Goal: Task Accomplishment & Management: Manage account settings

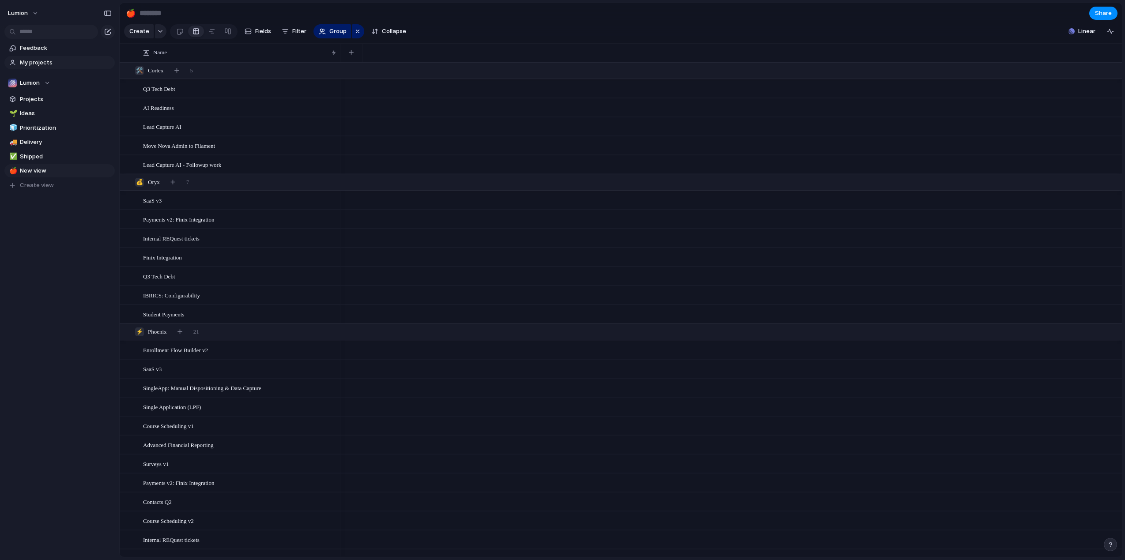
click at [43, 64] on span "My projects" at bounding box center [66, 62] width 92 height 9
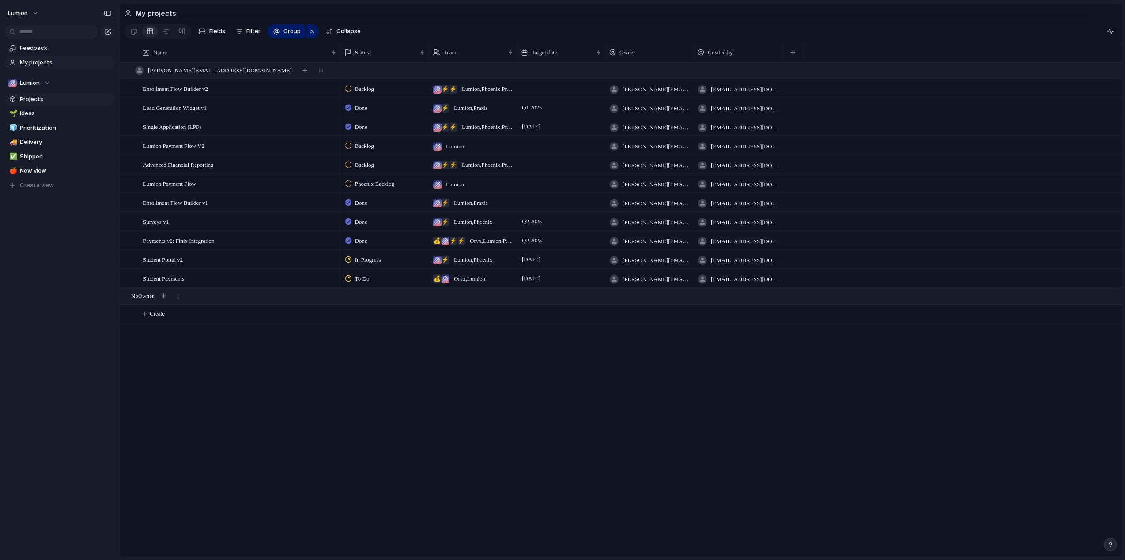
click at [28, 99] on span "Projects" at bounding box center [66, 99] width 92 height 9
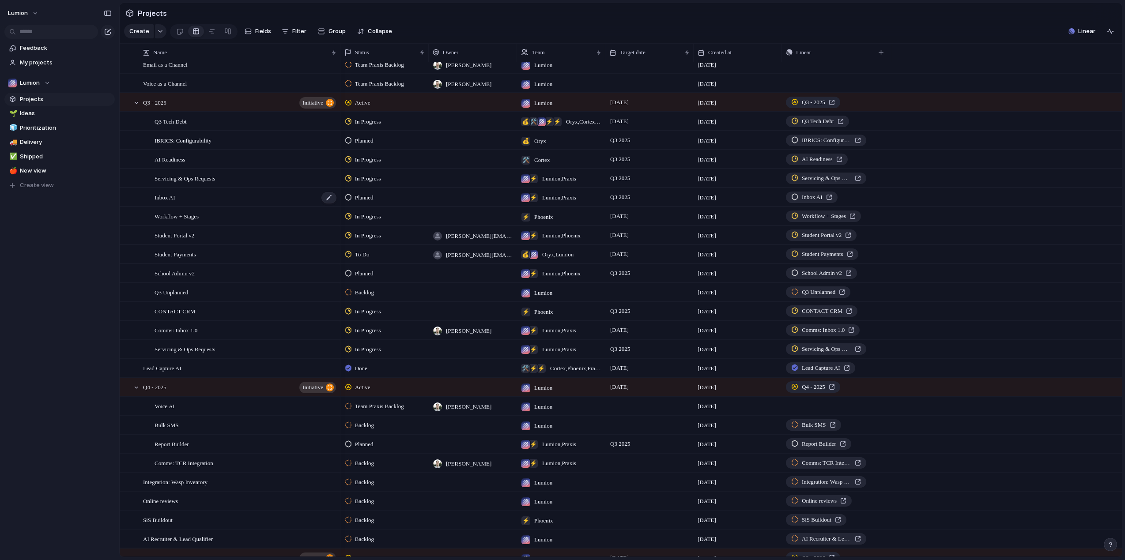
scroll to position [445, 0]
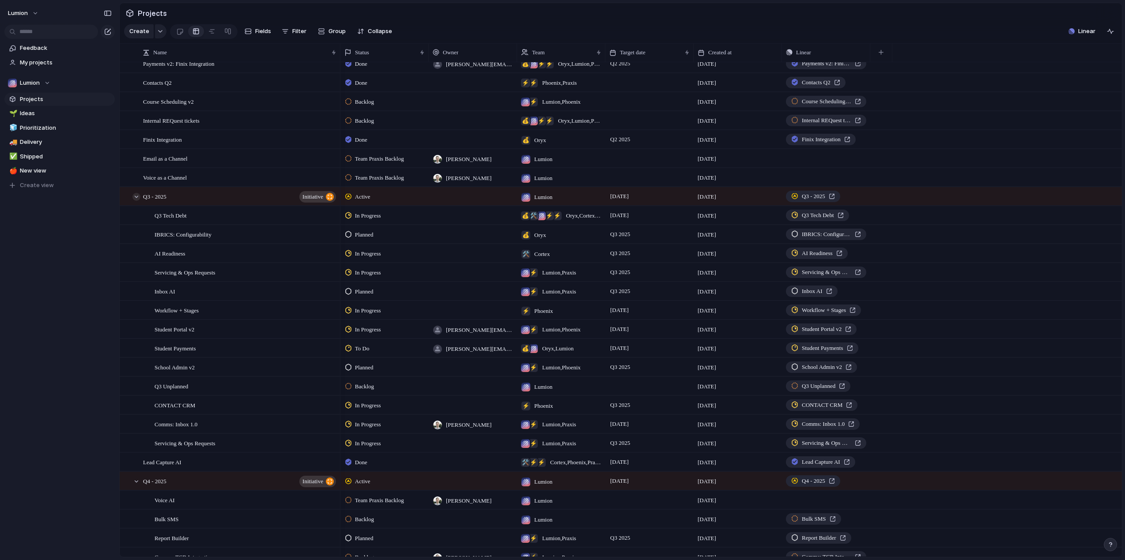
click at [136, 201] on div at bounding box center [136, 197] width 8 height 8
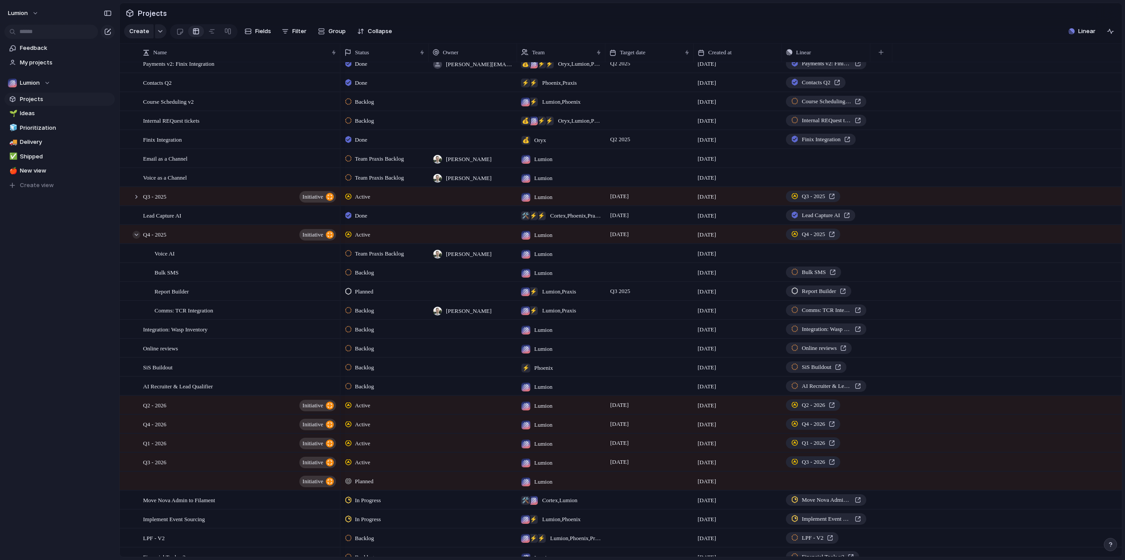
click at [137, 239] on div at bounding box center [136, 235] width 8 height 8
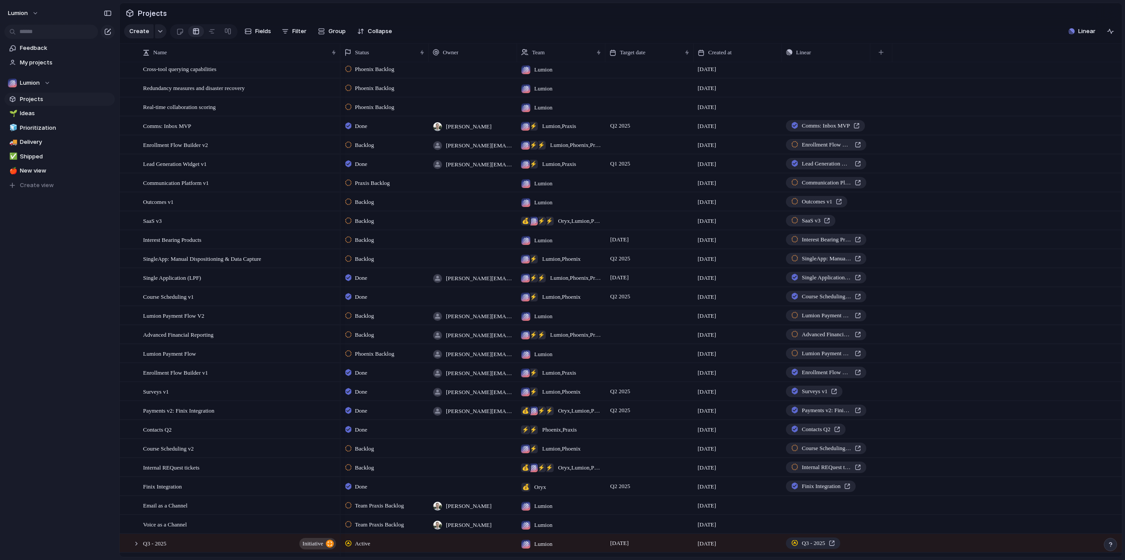
scroll to position [0, 0]
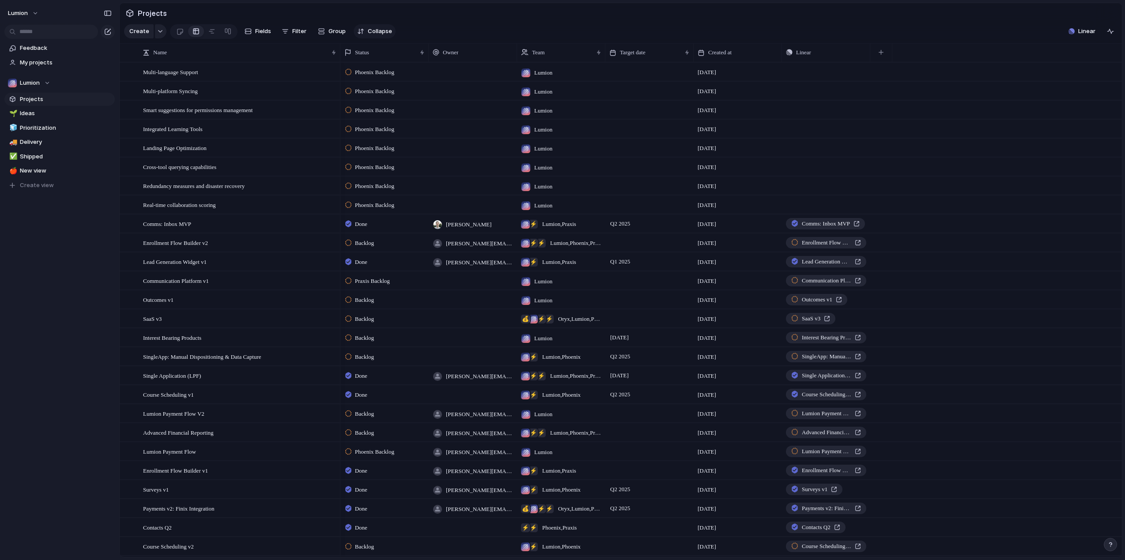
click at [369, 33] on span "Collapse" at bounding box center [380, 31] width 24 height 9
click at [369, 33] on span "Expand" at bounding box center [378, 31] width 20 height 9
click at [32, 127] on span "Prioritization" at bounding box center [66, 128] width 92 height 9
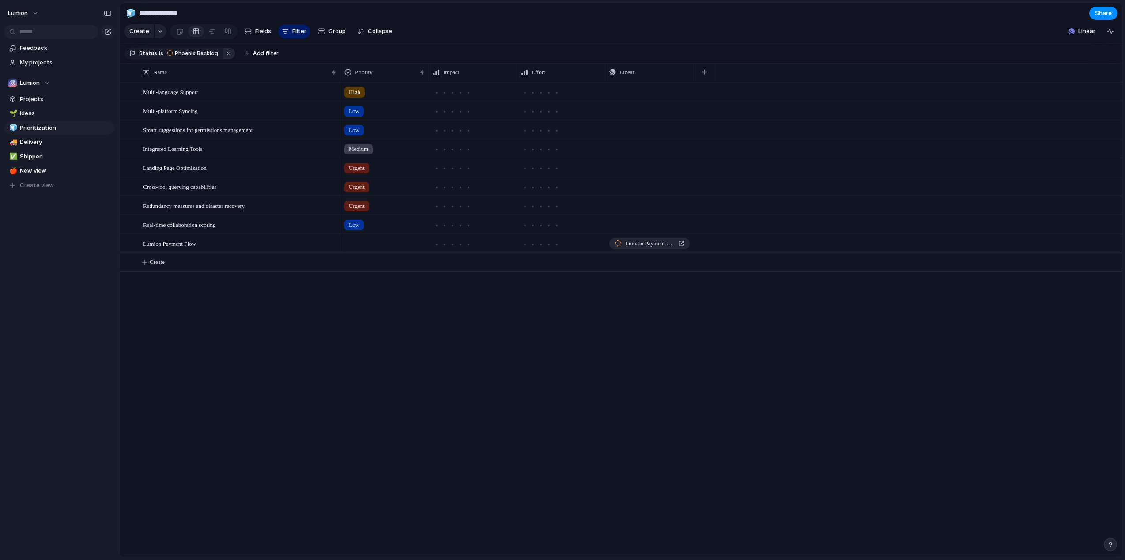
click at [223, 57] on button "button" at bounding box center [228, 53] width 11 height 11
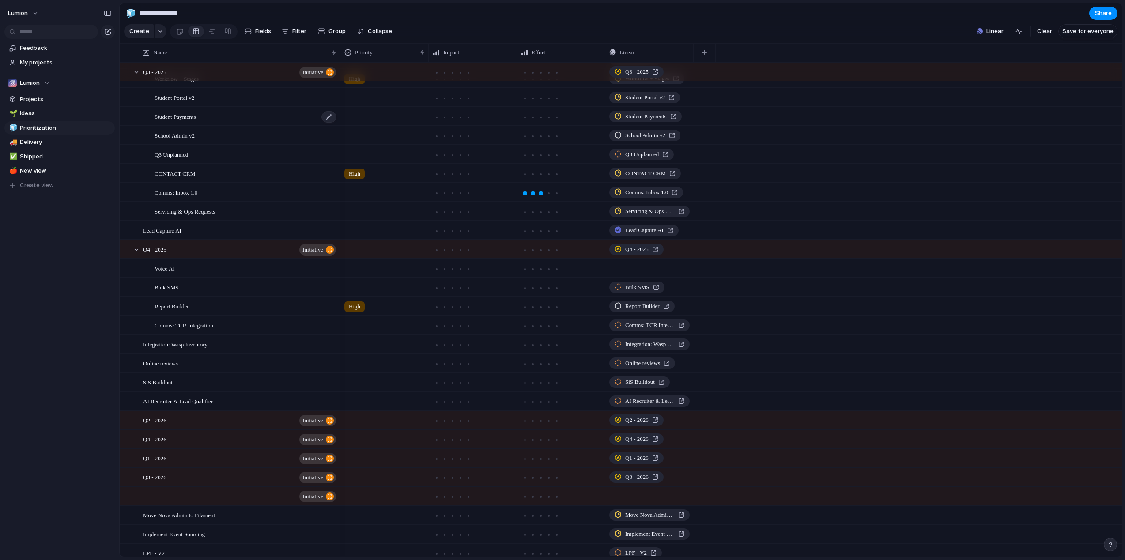
scroll to position [775, 0]
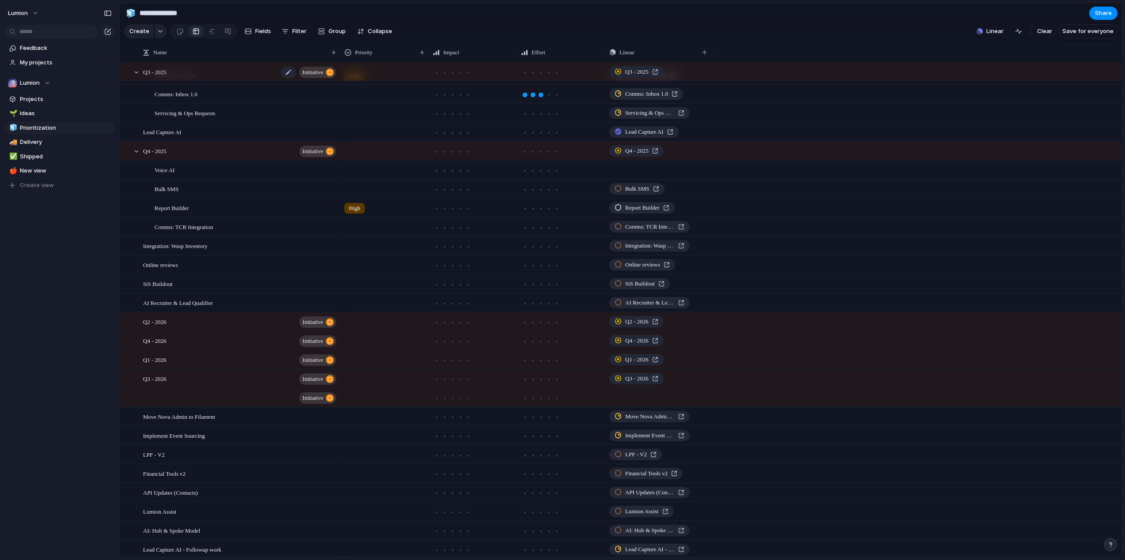
click at [318, 78] on span "initiative" at bounding box center [312, 72] width 21 height 12
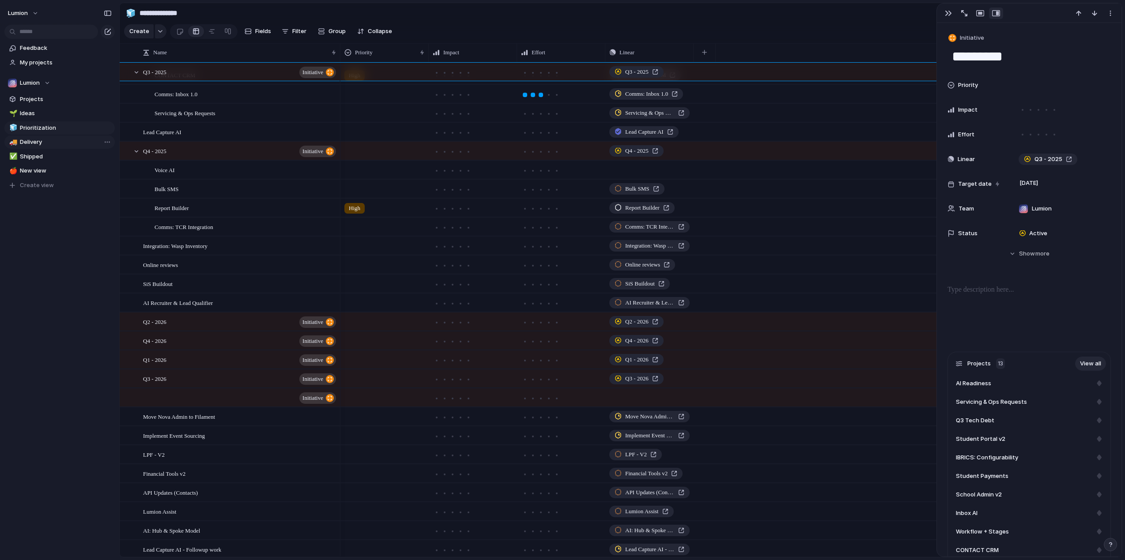
click at [34, 146] on link "🚚 Delivery" at bounding box center [59, 142] width 110 height 13
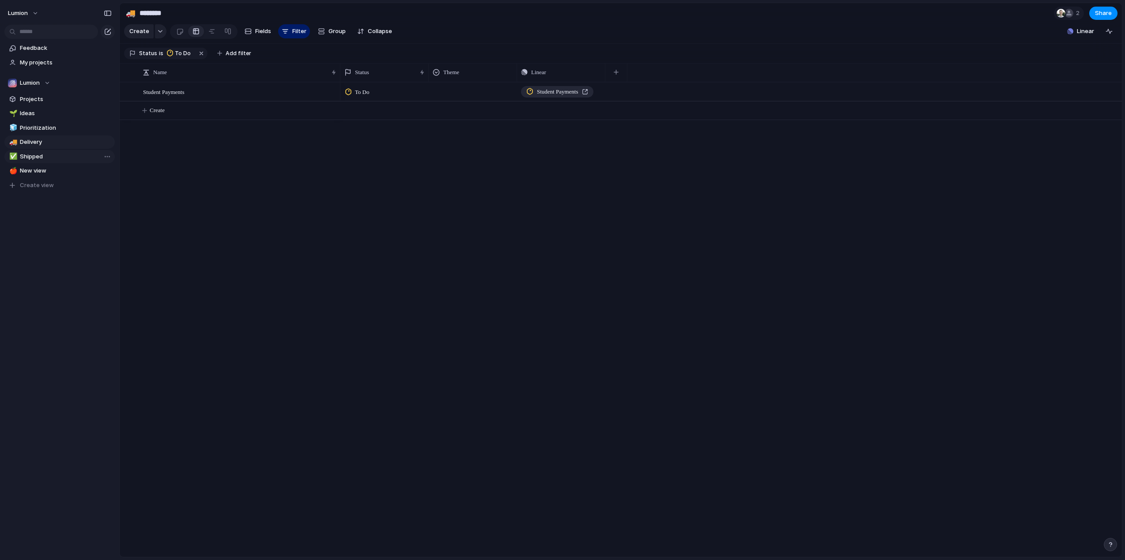
click at [33, 153] on span "Shipped" at bounding box center [66, 156] width 92 height 9
type input "*******"
click at [35, 165] on link "🍎 New view" at bounding box center [59, 170] width 110 height 13
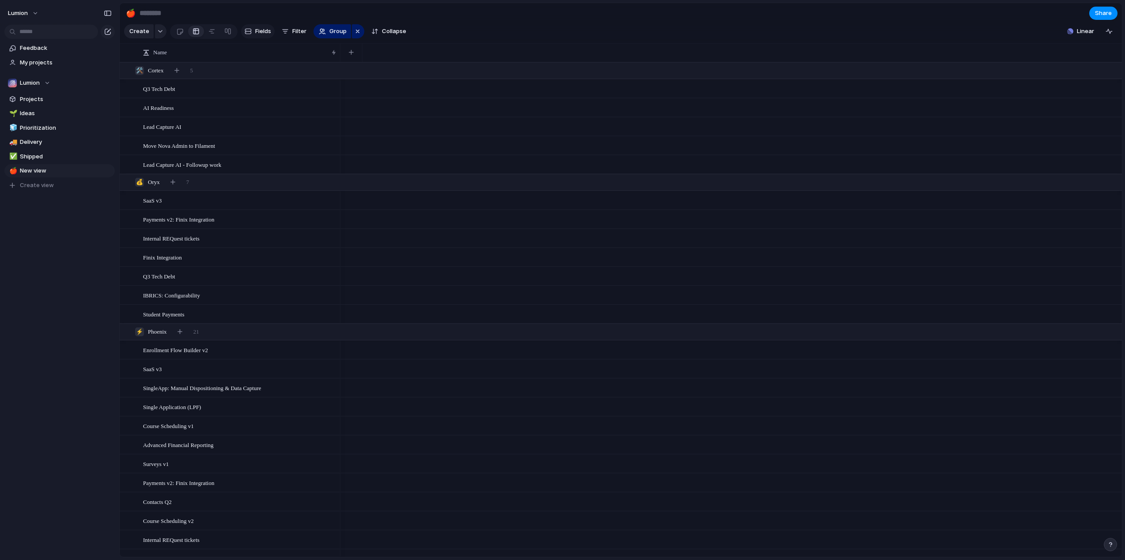
click at [264, 34] on span "Fields" at bounding box center [263, 31] width 16 height 9
type input "*"
click at [35, 172] on span "New view" at bounding box center [66, 170] width 92 height 9
click at [38, 186] on span "Create view" at bounding box center [37, 185] width 34 height 9
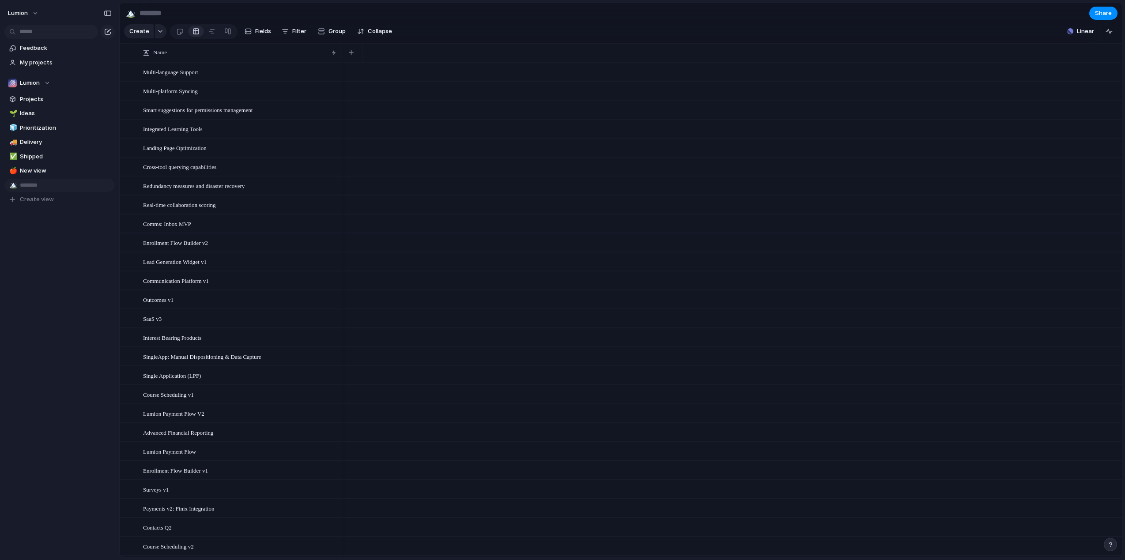
click at [51, 186] on input "text" at bounding box center [66, 185] width 92 height 9
type input "*"
type input "**********"
click at [49, 210] on div "Feedback My projects Lumion Projects 🌱 Ideas 🧊 Prioritization 🚚 Delivery ✅ Ship…" at bounding box center [59, 139] width 119 height 278
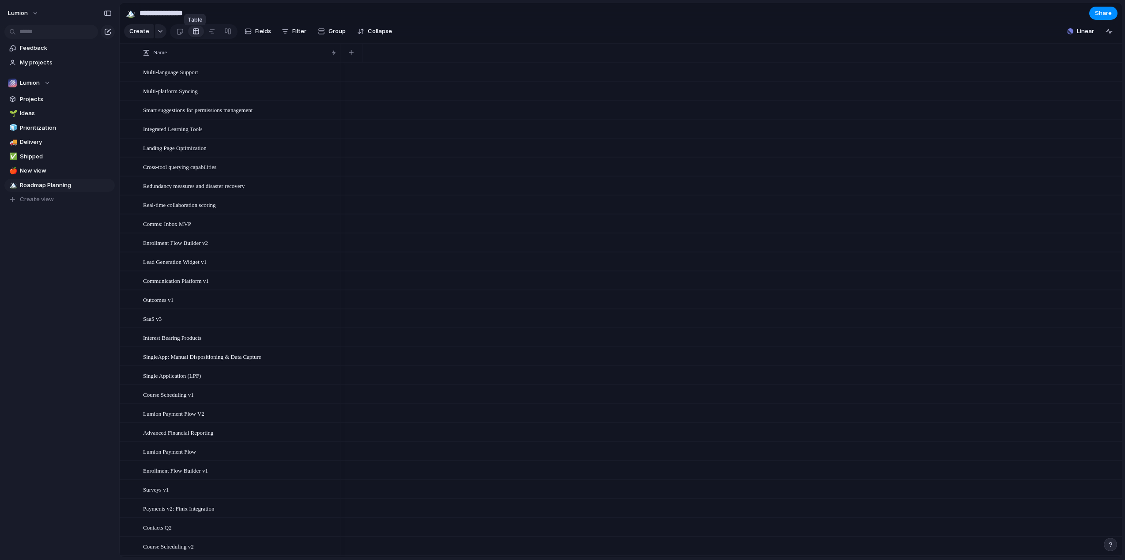
click at [196, 35] on div at bounding box center [195, 31] width 7 height 14
click at [180, 36] on div at bounding box center [180, 31] width 8 height 15
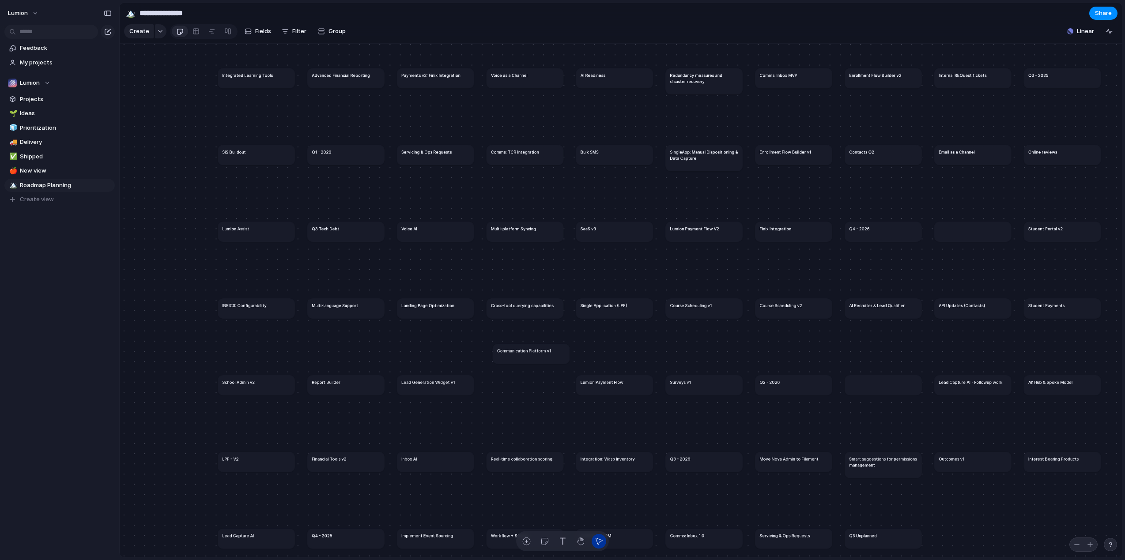
drag, startPoint x: 525, startPoint y: 388, endPoint x: 532, endPoint y: 357, distance: 31.9
click at [532, 354] on h1 "Communication Platform v1" at bounding box center [524, 351] width 54 height 6
drag, startPoint x: 533, startPoint y: 359, endPoint x: 535, endPoint y: 339, distance: 19.9
click at [535, 339] on article "Communication Platform v1" at bounding box center [533, 334] width 77 height 20
drag, startPoint x: 532, startPoint y: 337, endPoint x: 525, endPoint y: 390, distance: 53.4
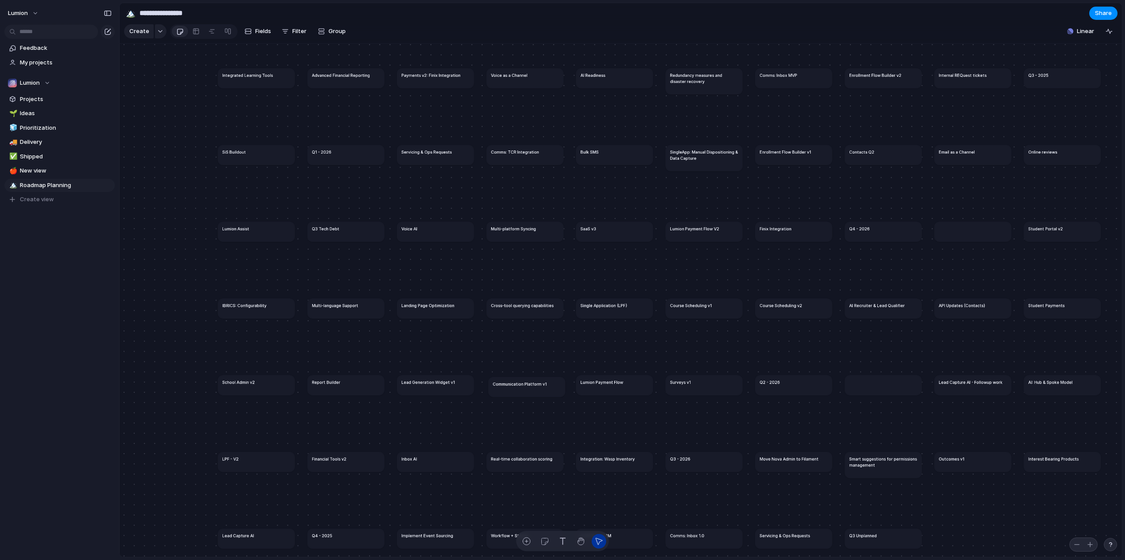
click at [525, 387] on h1 "Communication Platform v1" at bounding box center [520, 384] width 54 height 6
click at [160, 37] on button "button" at bounding box center [160, 31] width 11 height 14
click at [154, 99] on span "Initiative" at bounding box center [153, 101] width 24 height 9
click at [146, 35] on span "Create" at bounding box center [139, 31] width 20 height 9
click at [58, 185] on span "Roadmap Planning" at bounding box center [66, 185] width 92 height 9
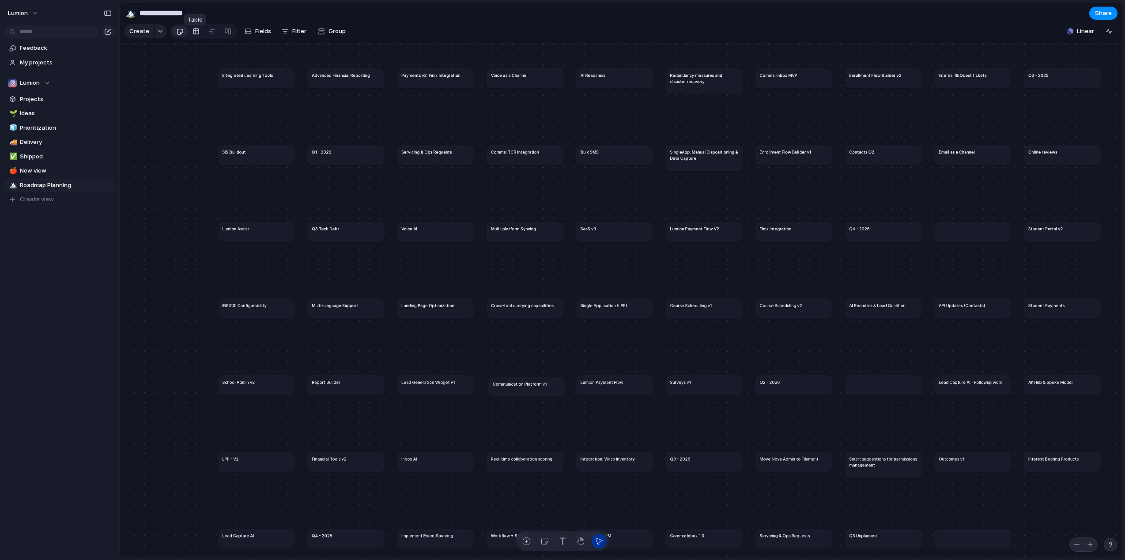
click at [193, 35] on div at bounding box center [195, 31] width 7 height 14
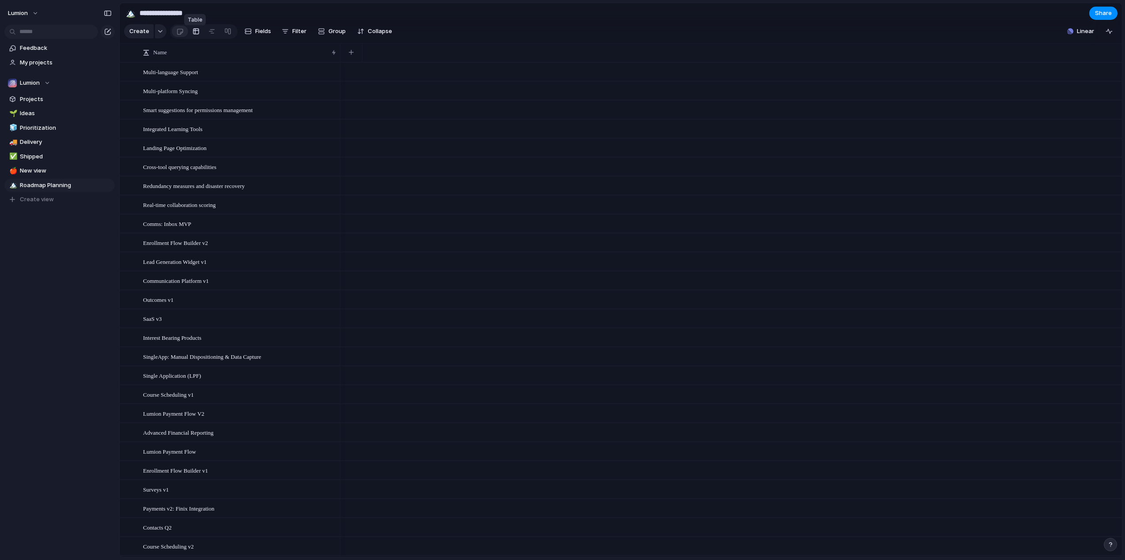
scroll to position [822, 0]
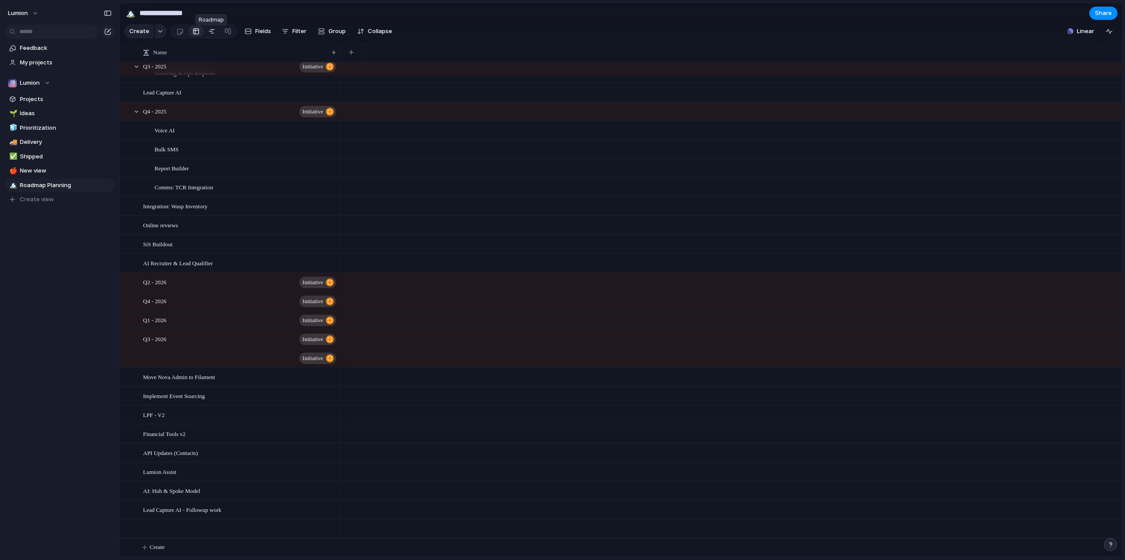
click at [212, 38] on div at bounding box center [211, 31] width 7 height 14
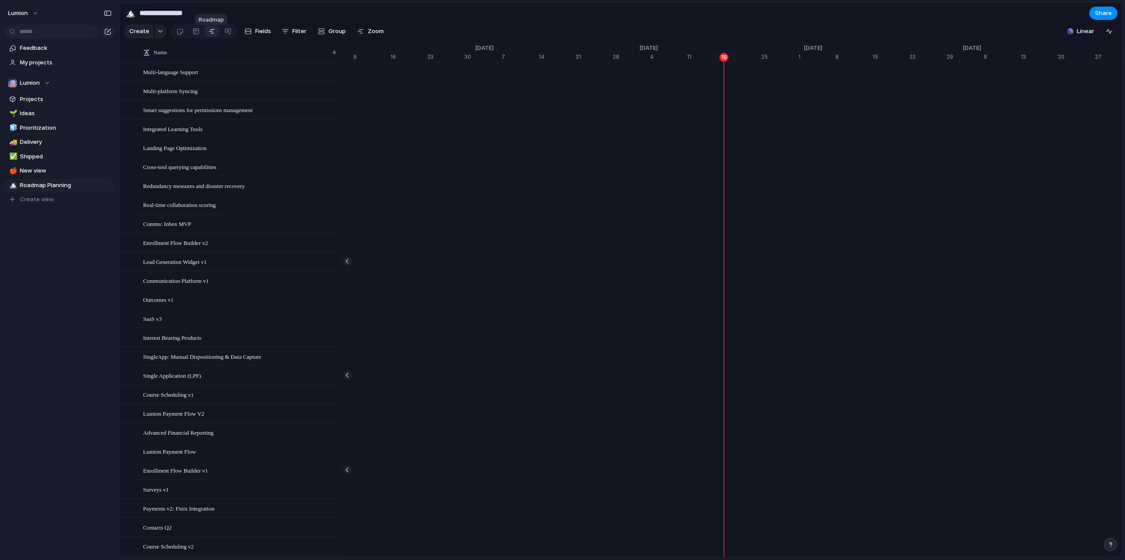
scroll to position [0, 5513]
click at [326, 38] on button "Group" at bounding box center [331, 31] width 37 height 14
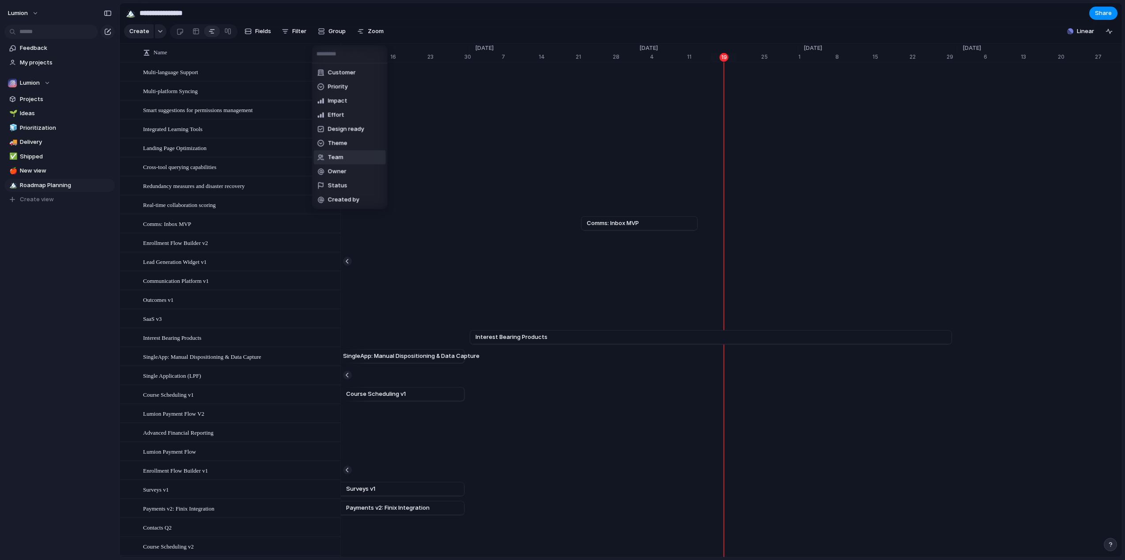
click at [340, 160] on span "Team" at bounding box center [335, 157] width 15 height 9
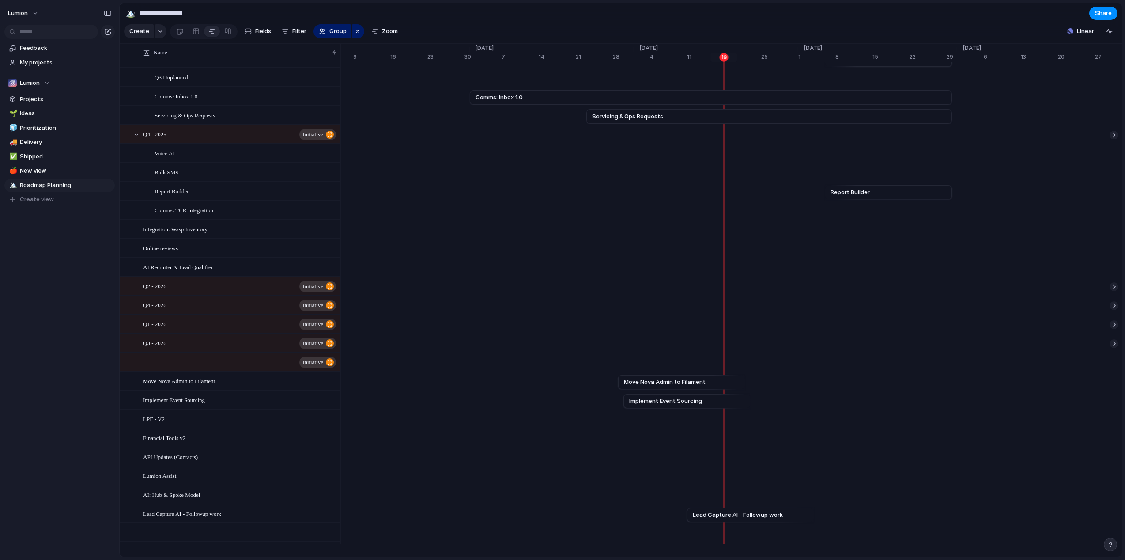
scroll to position [1777, 0]
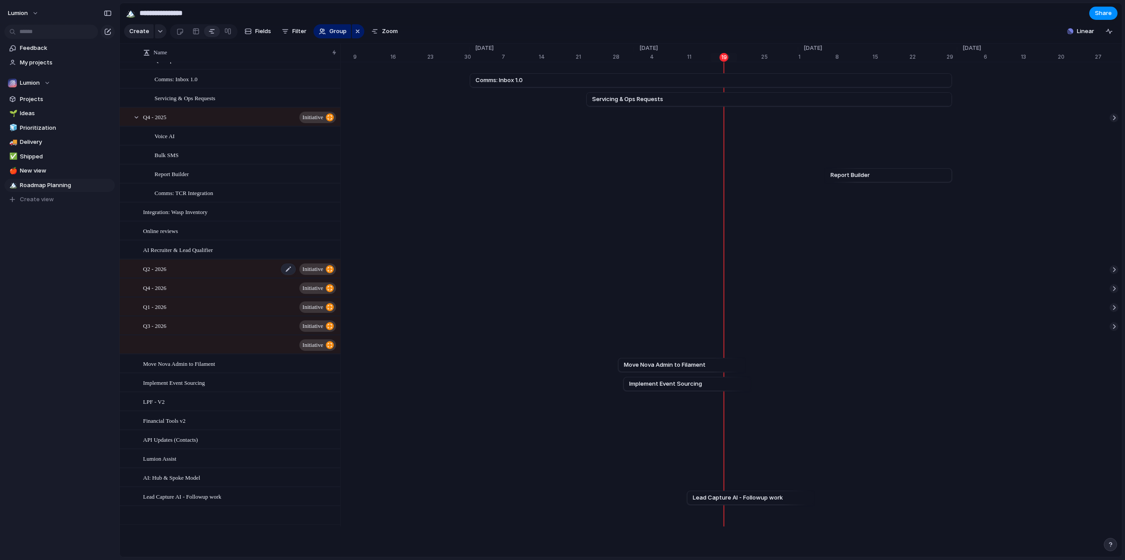
click at [189, 265] on div "Q2 - 2026 initiative" at bounding box center [240, 269] width 194 height 18
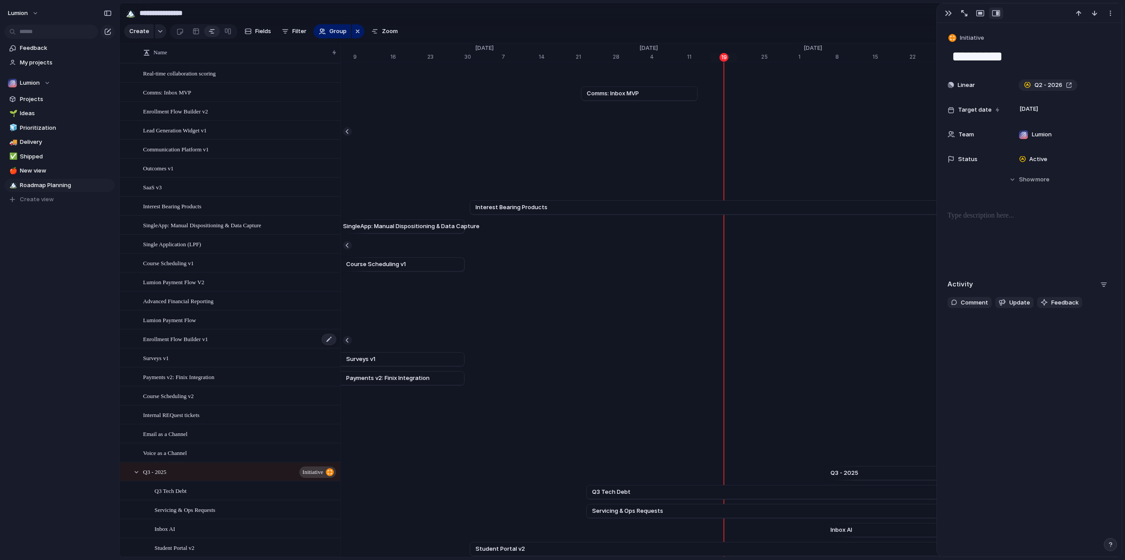
scroll to position [1042, 0]
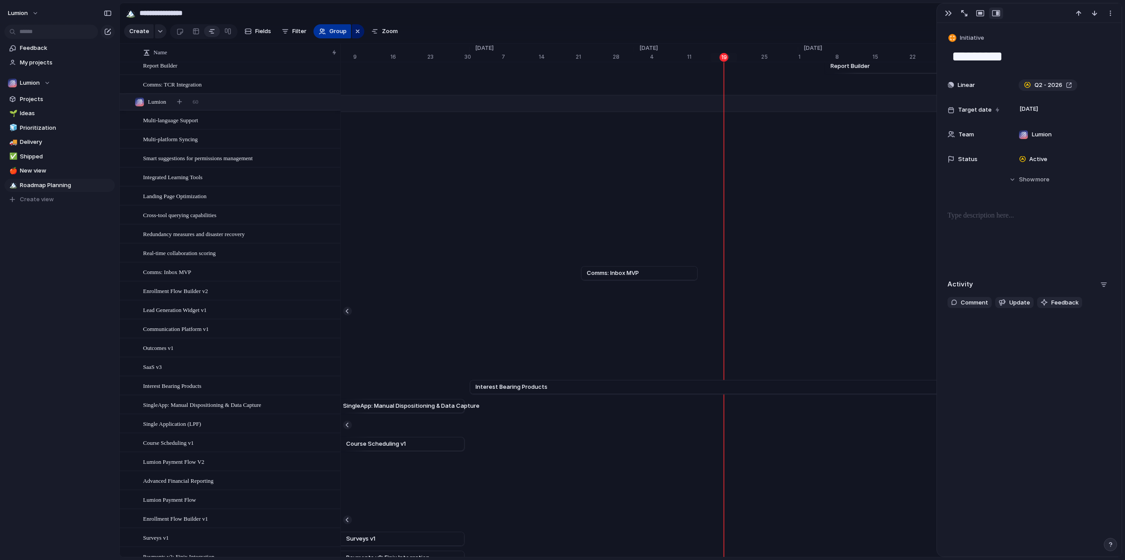
click at [335, 35] on span "Group" at bounding box center [337, 31] width 17 height 9
click at [354, 35] on div "Customer Priority Impact Effort Design ready Theme Team Owner Status Created by" at bounding box center [562, 280] width 1125 height 560
click at [355, 35] on div "button" at bounding box center [357, 31] width 7 height 11
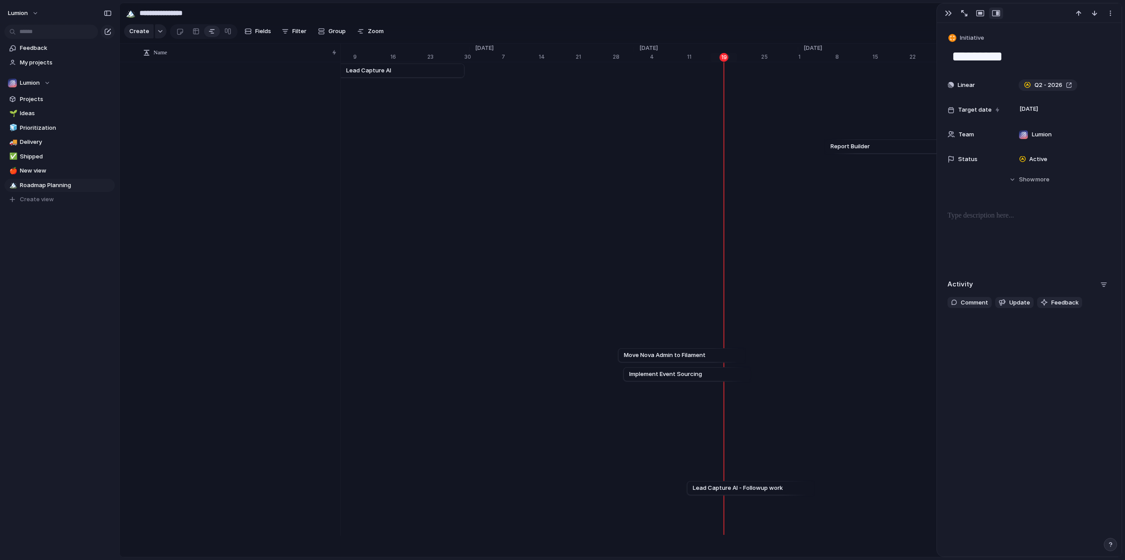
scroll to position [847, 0]
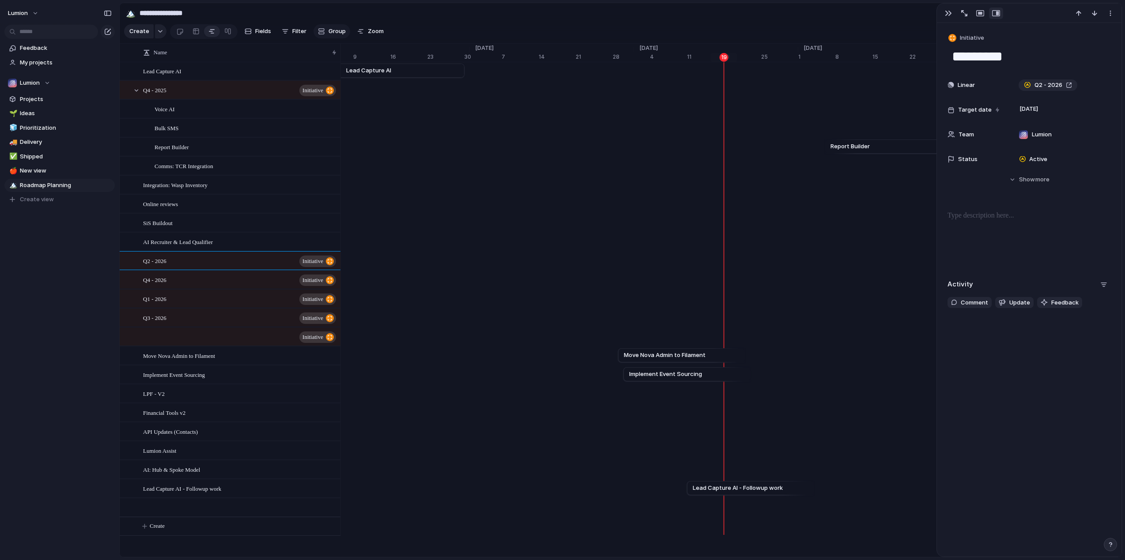
click at [333, 34] on span "Group" at bounding box center [336, 31] width 17 height 9
type input "*"
click at [462, 22] on div "Customer Priority Impact Effort Design ready Theme Team Owner Status Created by" at bounding box center [562, 280] width 1125 height 560
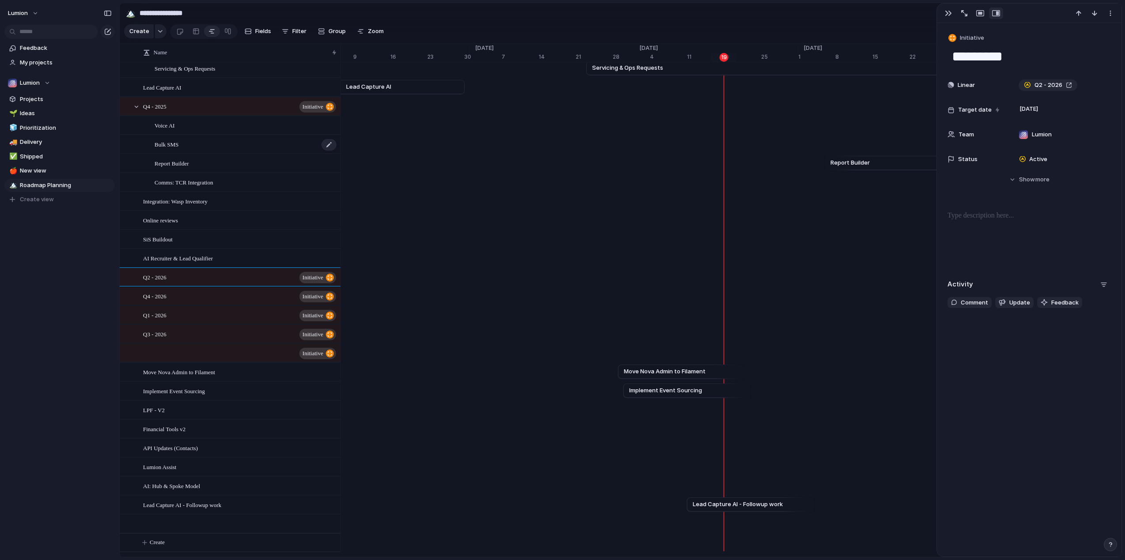
scroll to position [751, 0]
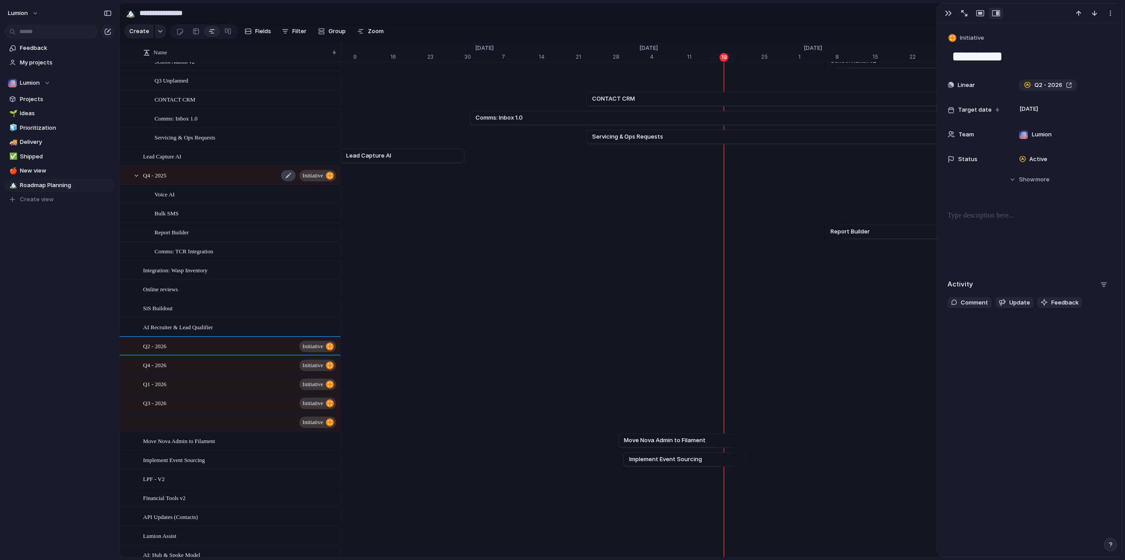
click at [288, 181] on div at bounding box center [288, 175] width 15 height 11
click at [303, 180] on span "initiative" at bounding box center [313, 181] width 24 height 7
click at [310, 183] on span "initiative" at bounding box center [313, 181] width 24 height 7
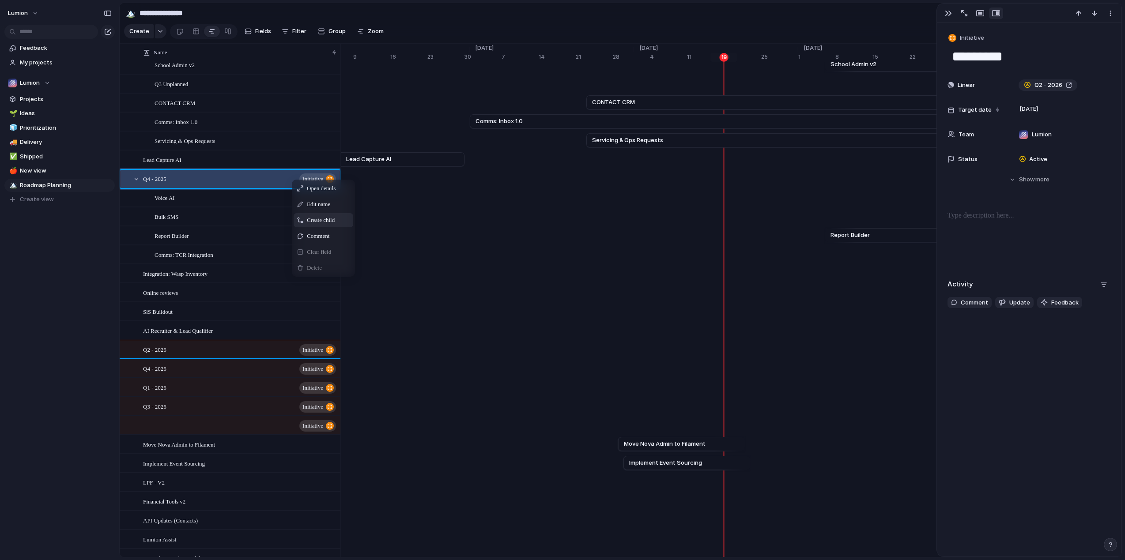
click at [324, 225] on span "Create child" at bounding box center [321, 220] width 28 height 9
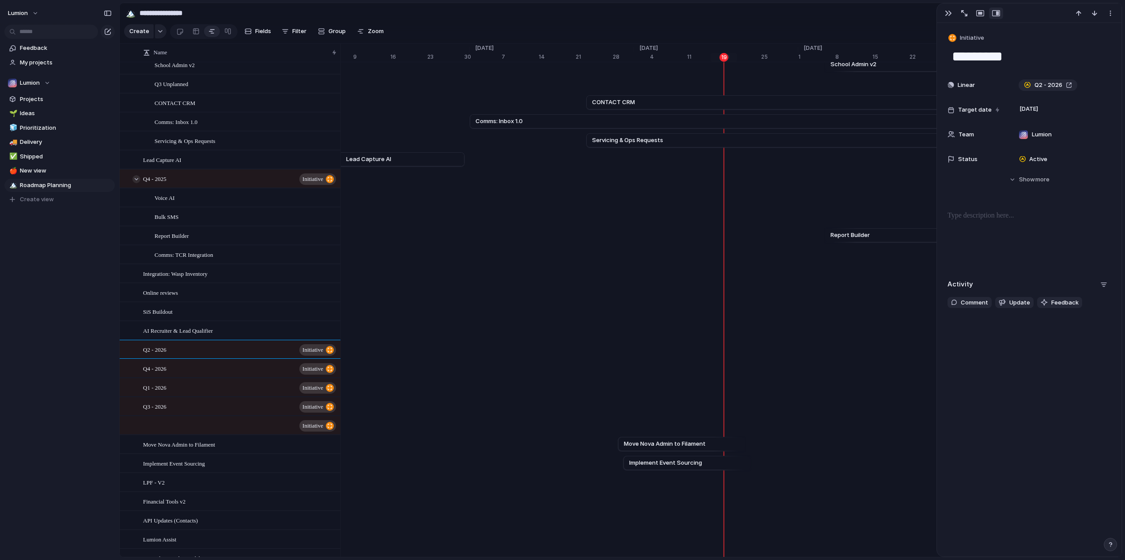
click at [134, 183] on div at bounding box center [136, 179] width 8 height 8
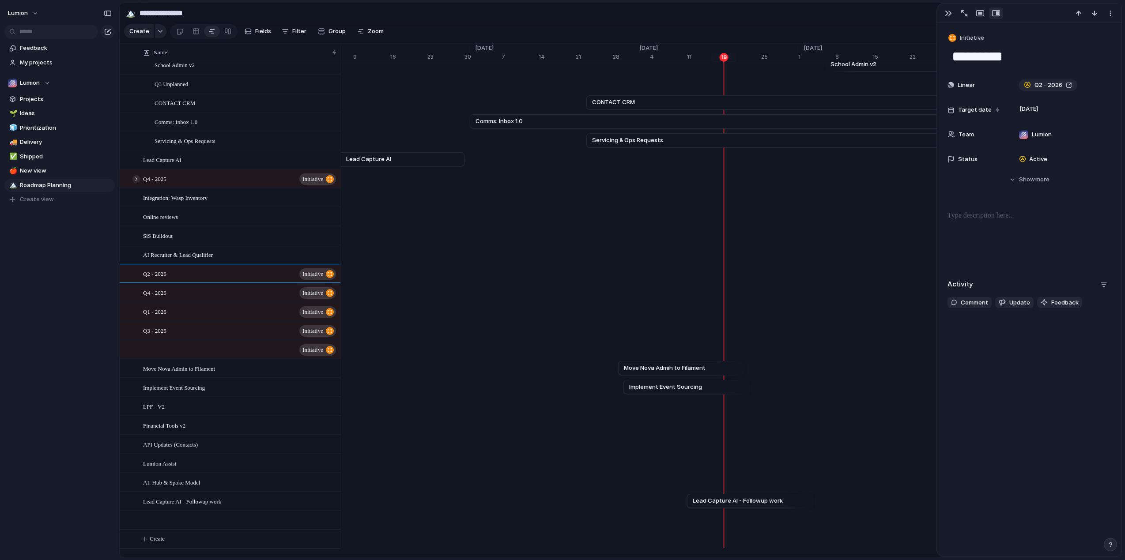
click at [134, 183] on div at bounding box center [136, 179] width 8 height 8
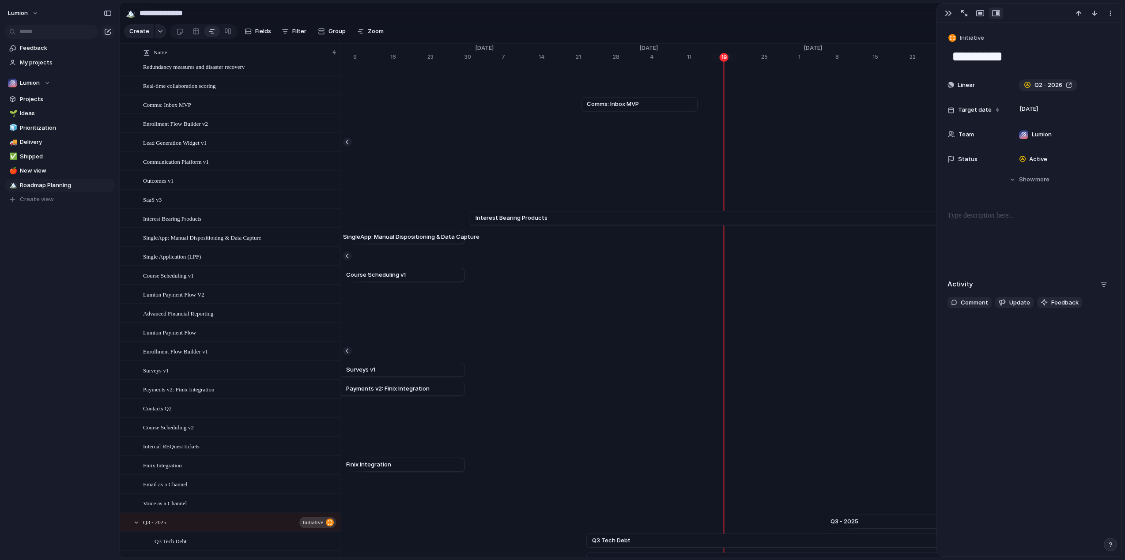
scroll to position [0, 0]
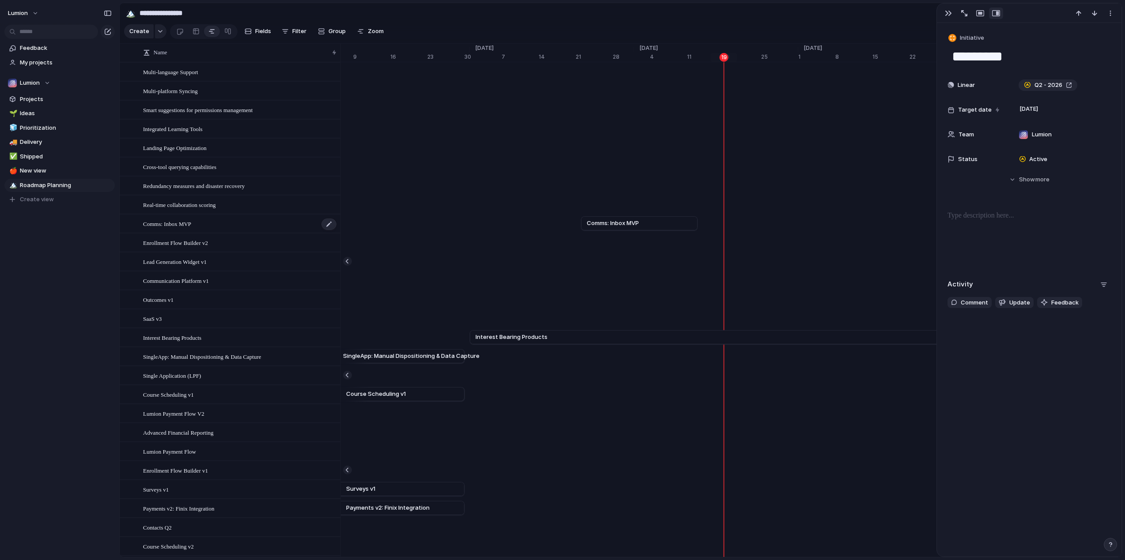
click at [196, 230] on div "Comms: Inbox MVP" at bounding box center [240, 224] width 194 height 18
type textarea "**********"
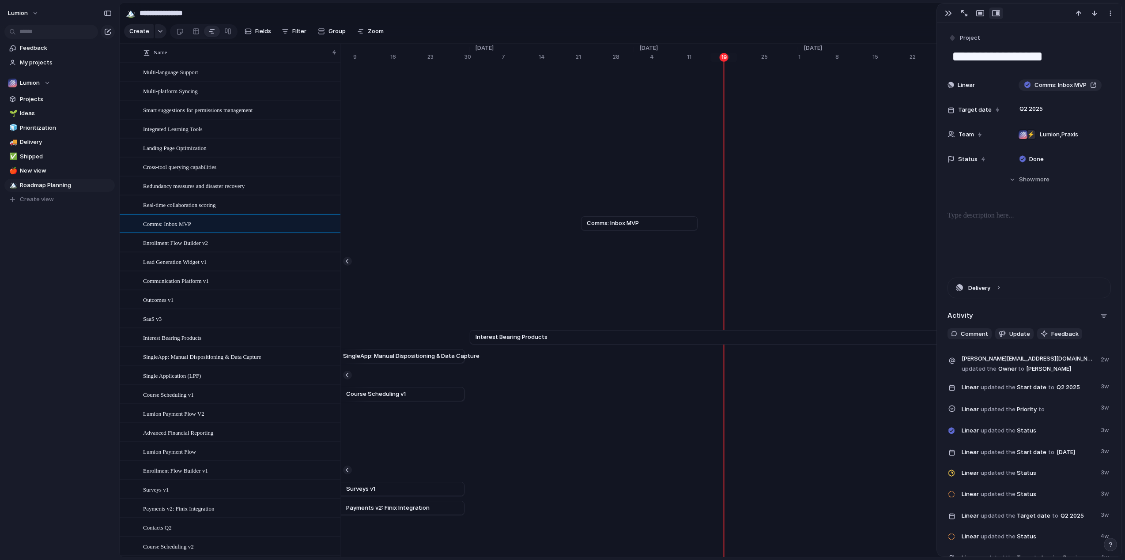
click at [426, 30] on section "Create Fields Filter Group Zoom Linear Clear Save for everyone" at bounding box center [621, 33] width 1002 height 21
click at [358, 34] on div "button" at bounding box center [360, 31] width 7 height 7
type input "**"
click at [407, 27] on section "Create Fields Filter Group Zoom Linear Clear Save for everyone" at bounding box center [621, 33] width 1002 height 21
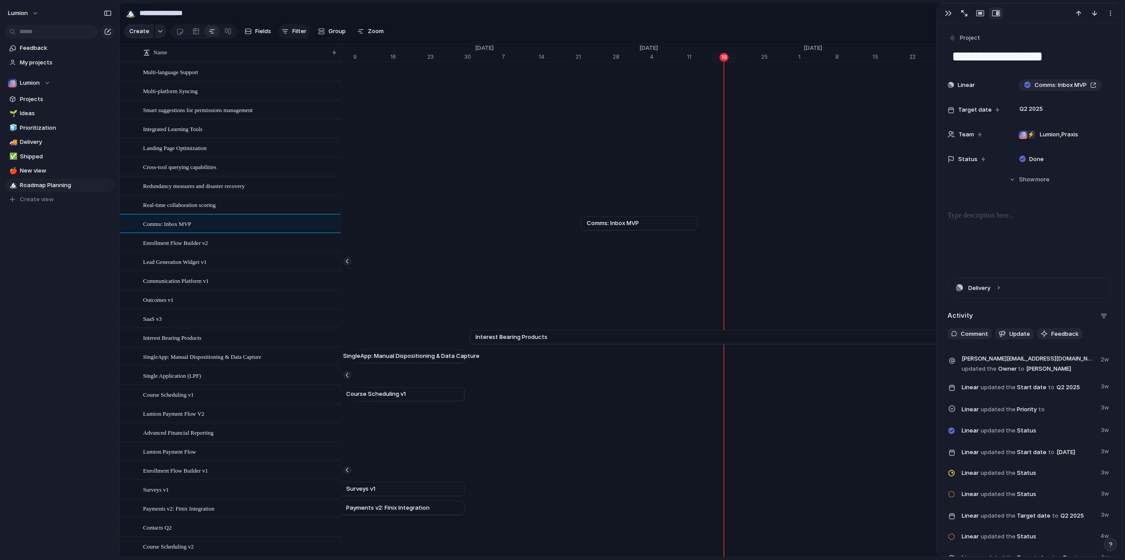
click at [282, 33] on div "button" at bounding box center [285, 31] width 7 height 7
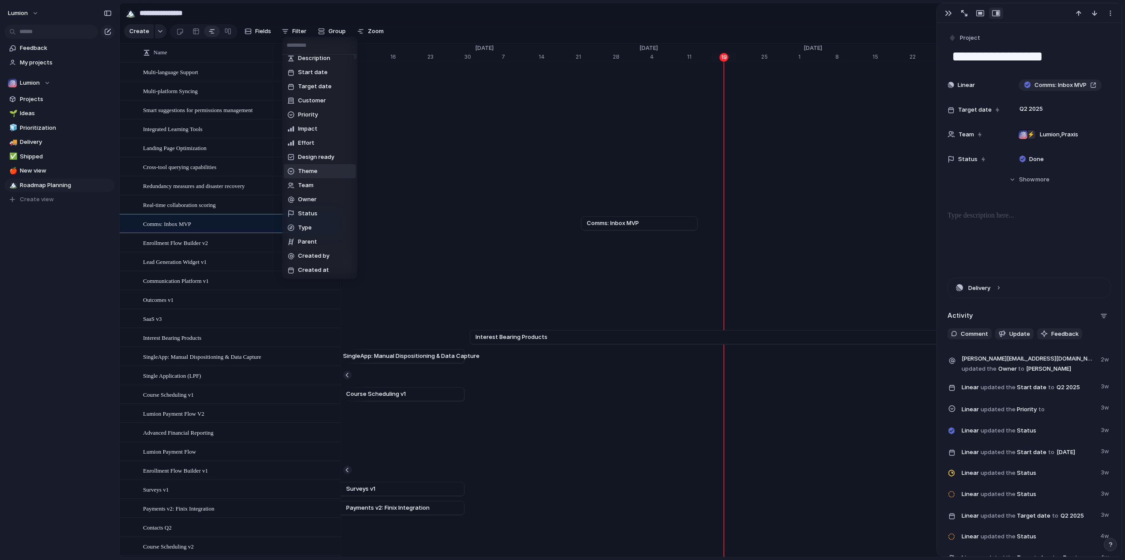
scroll to position [20, 0]
click at [313, 198] on span "Status" at bounding box center [307, 199] width 19 height 9
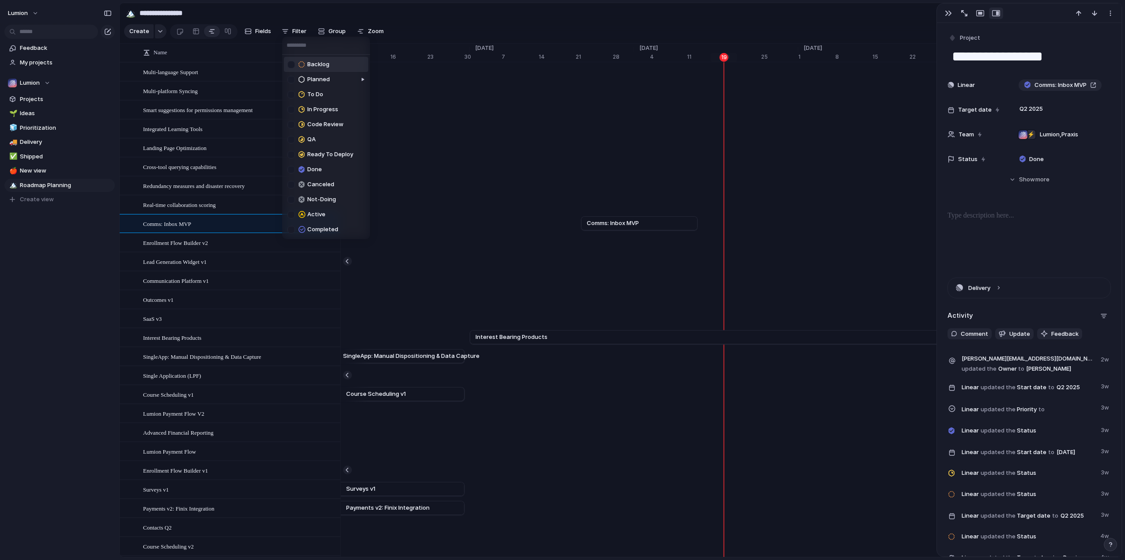
click at [293, 66] on div at bounding box center [291, 65] width 8 height 8
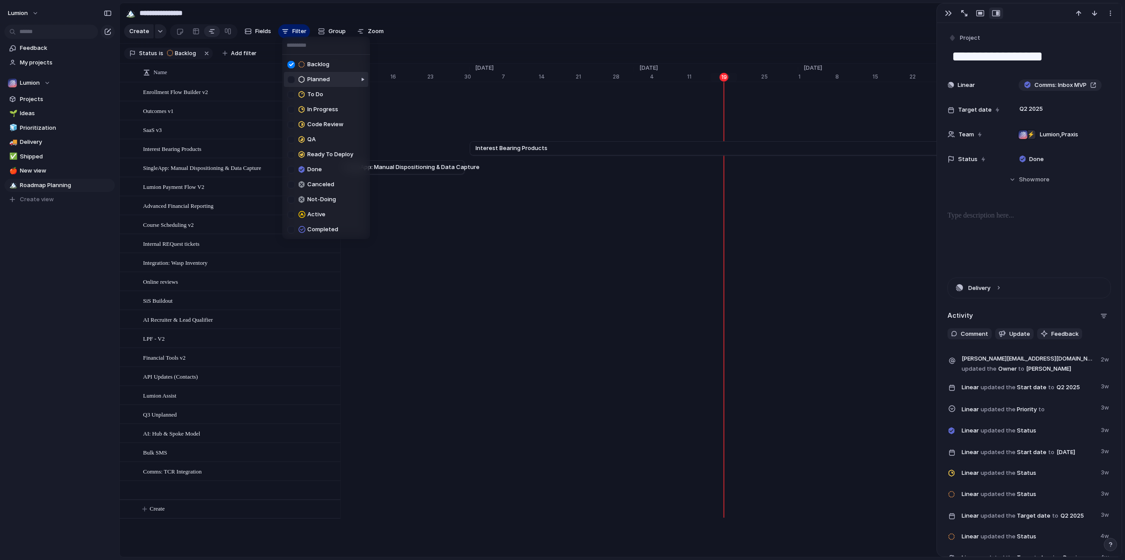
click at [292, 80] on div at bounding box center [291, 80] width 8 height 8
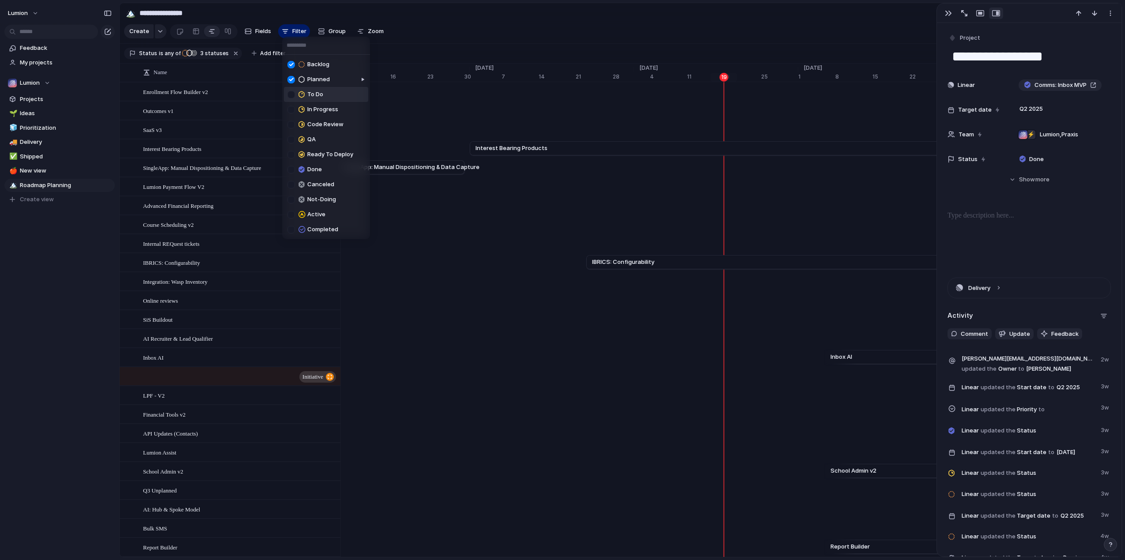
click at [292, 93] on div at bounding box center [291, 95] width 8 height 8
click at [293, 109] on div at bounding box center [291, 110] width 8 height 8
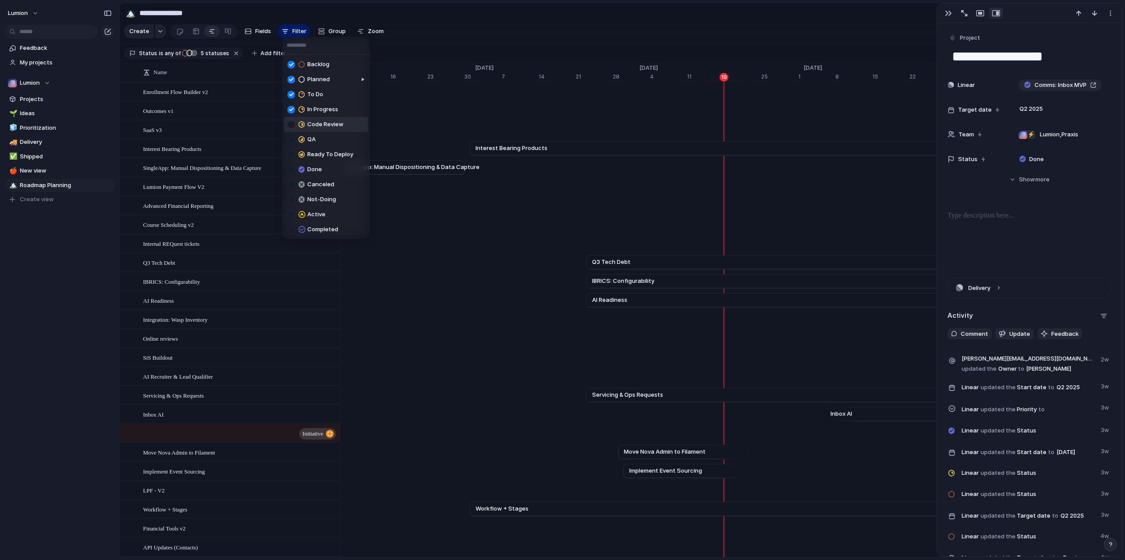
click at [292, 125] on div at bounding box center [291, 125] width 8 height 8
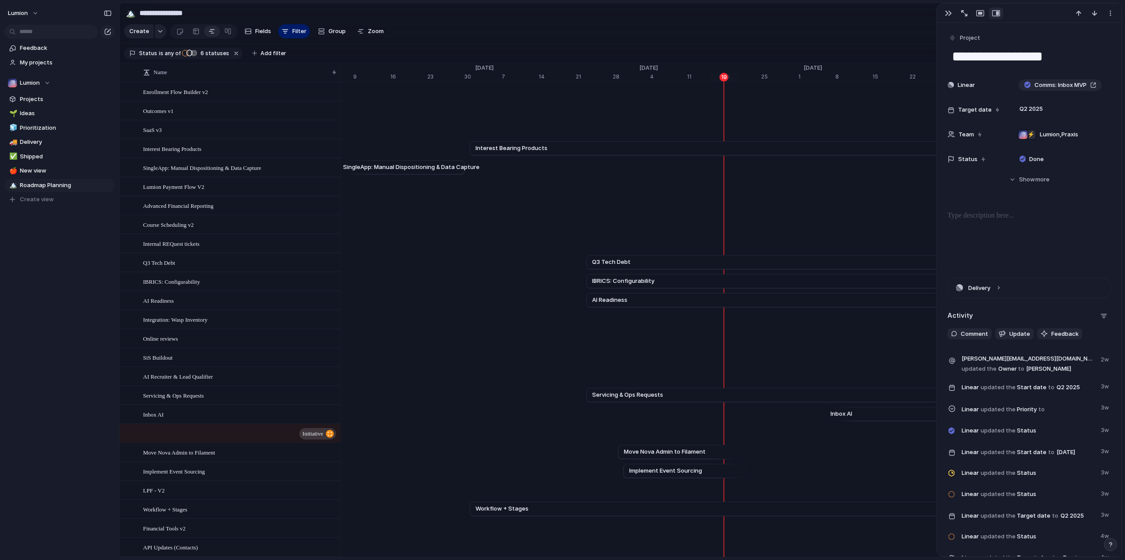
click at [44, 198] on div "Backlog Planned To Do In Progress Code Review QA Ready To Deploy Done Canceled …" at bounding box center [562, 280] width 1125 height 560
click at [44, 200] on span "Create view" at bounding box center [37, 199] width 34 height 9
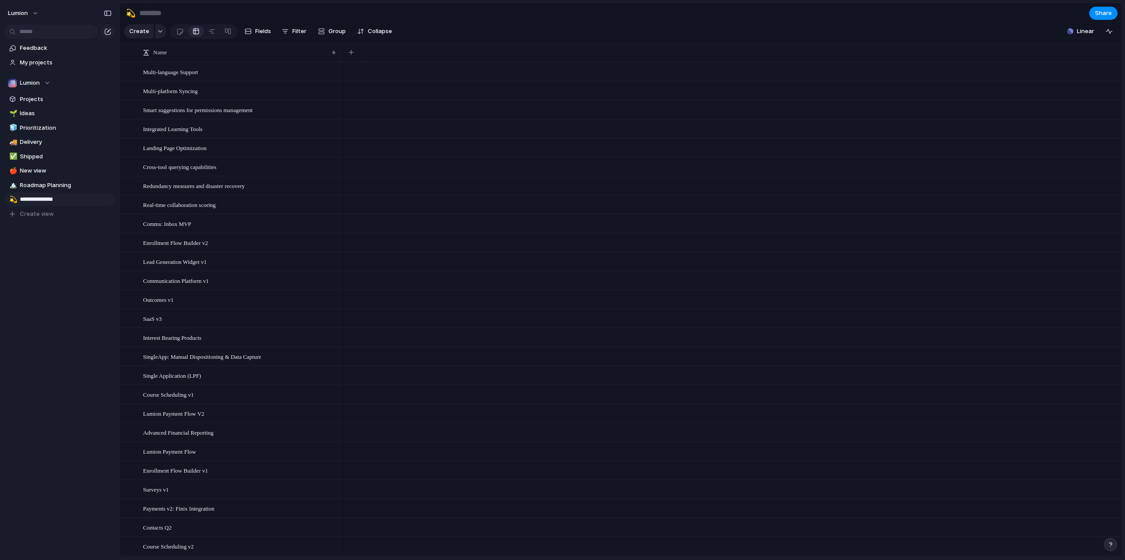
click at [43, 198] on input "**********" at bounding box center [66, 199] width 92 height 9
click at [73, 200] on input "**********" at bounding box center [66, 199] width 92 height 9
drag, startPoint x: 71, startPoint y: 200, endPoint x: 21, endPoint y: 201, distance: 49.9
click at [21, 201] on input "**********" at bounding box center [66, 199] width 92 height 9
type input "**********"
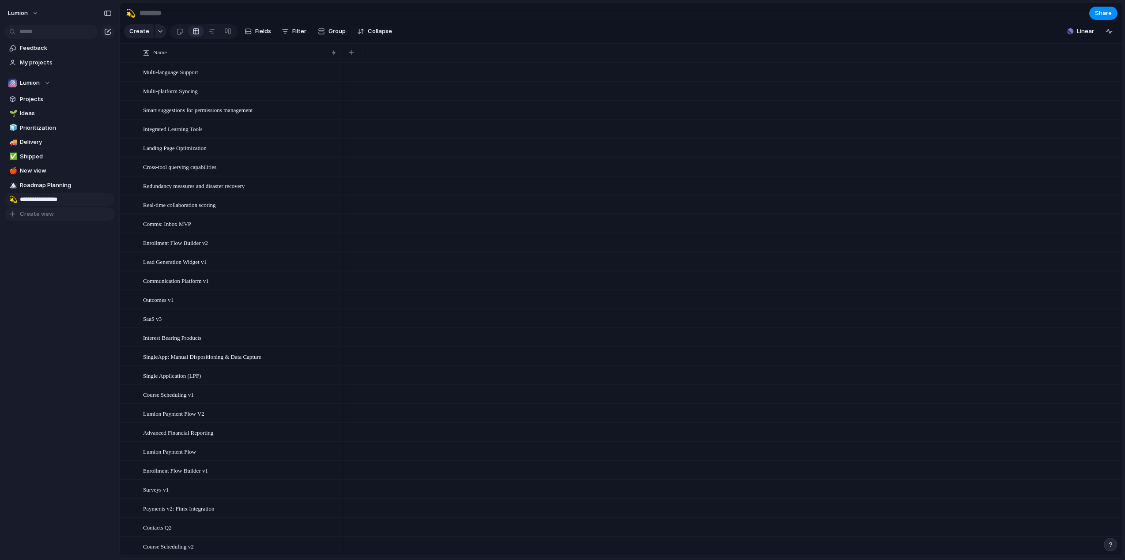
type input "**********"
click at [48, 214] on span "Create view" at bounding box center [37, 214] width 34 height 9
type input "*"
click at [68, 202] on span "Roadmap - Current" at bounding box center [66, 199] width 92 height 9
type input "**********"
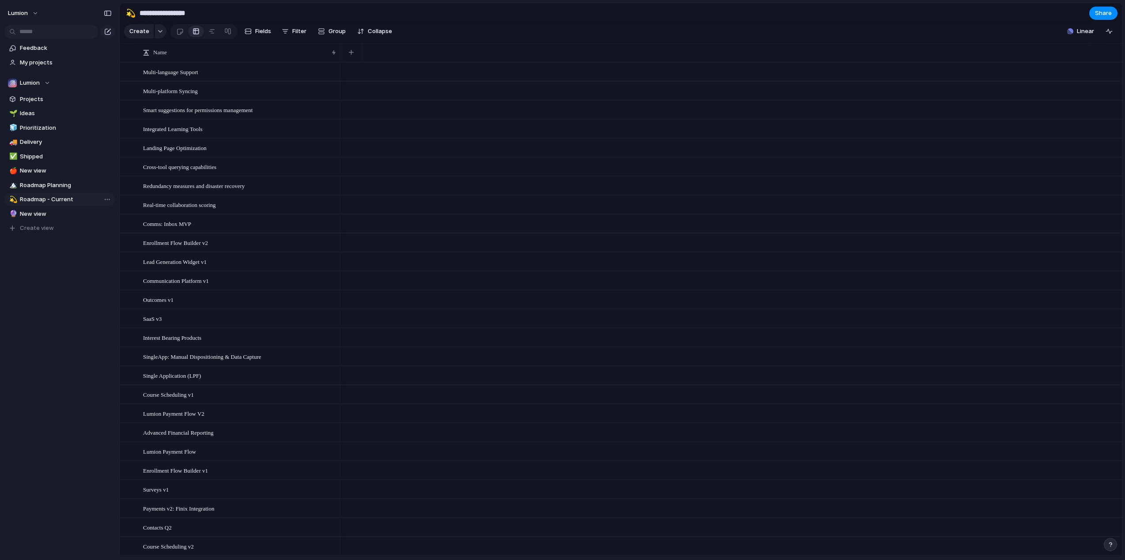
click at [61, 203] on span "Roadmap - Current" at bounding box center [66, 199] width 92 height 9
click at [260, 34] on span "Fields" at bounding box center [263, 31] width 16 height 9
click at [299, 32] on span "Filter" at bounding box center [299, 31] width 14 height 9
type input "*"
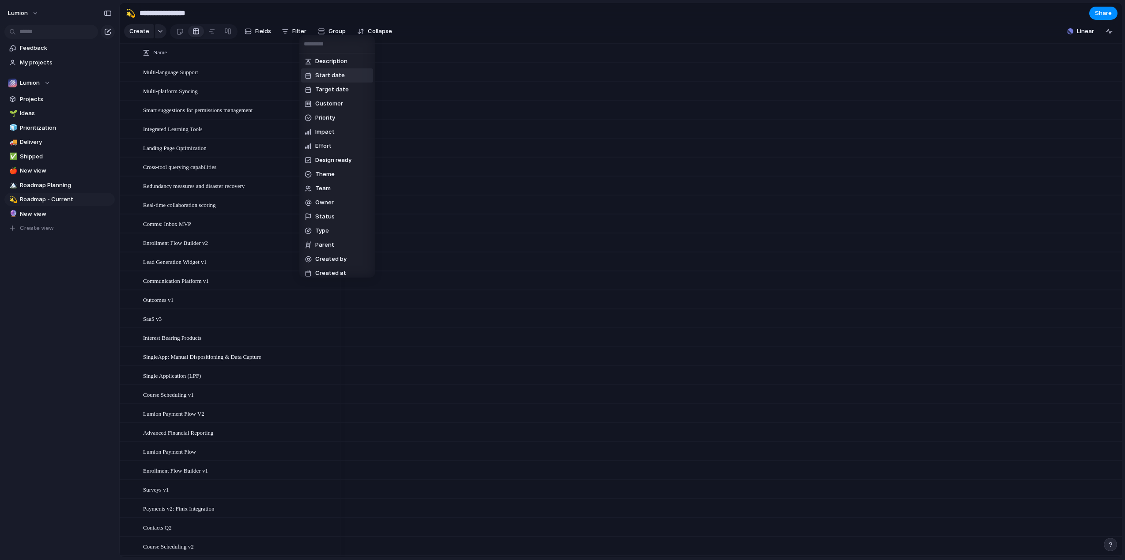
scroll to position [2, 0]
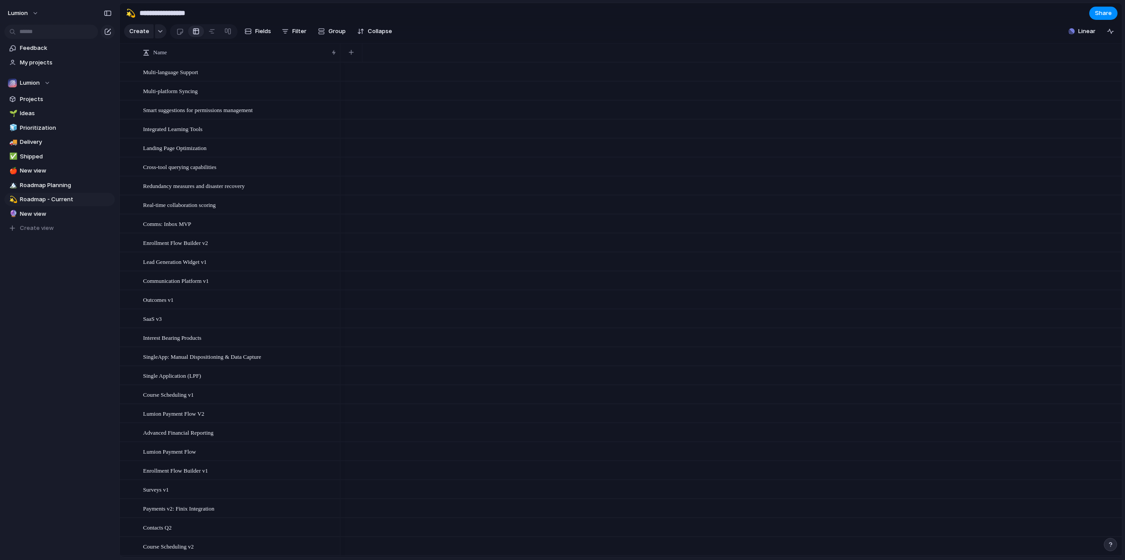
click at [962, 11] on section "**********" at bounding box center [621, 13] width 1002 height 20
click at [1087, 36] on span "Linear" at bounding box center [1086, 31] width 17 height 9
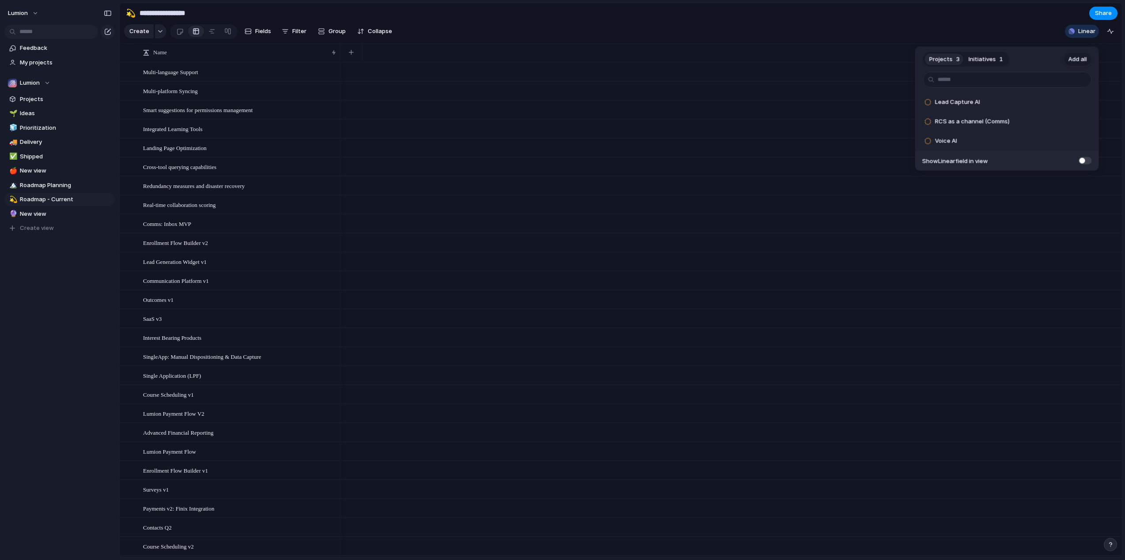
click at [1078, 60] on span "Add all" at bounding box center [1077, 59] width 19 height 9
click at [26, 16] on div "Projects 0 Initiatives 1 Add all ✅️ In sync with Linear Show Linear field in vi…" at bounding box center [562, 280] width 1125 height 560
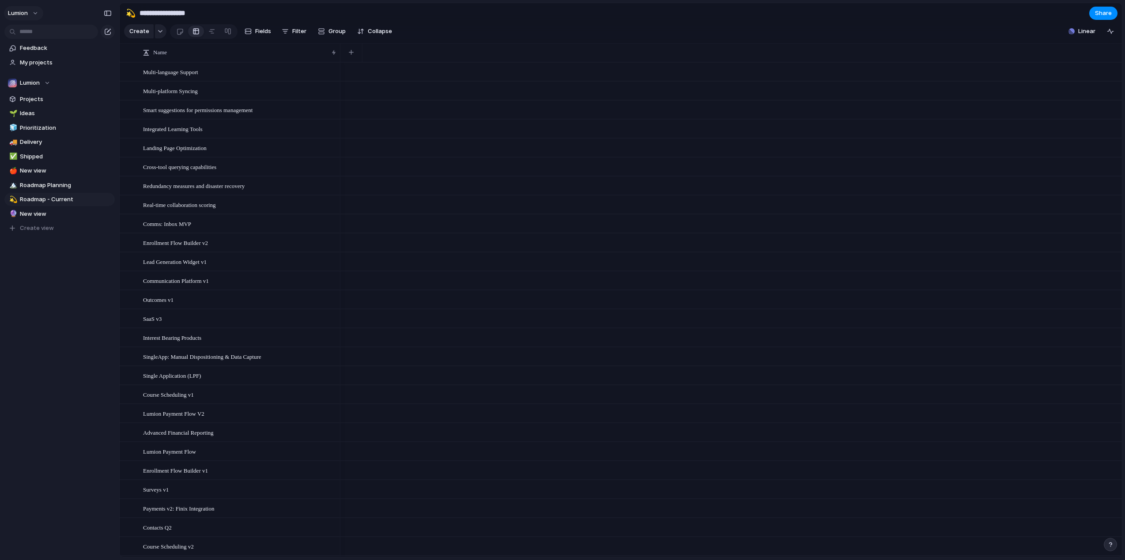
click at [38, 14] on button "Lumion" at bounding box center [23, 13] width 39 height 14
click at [1110, 543] on div "Settings Invite members Change theme Sign out" at bounding box center [562, 280] width 1125 height 560
click at [1110, 543] on div "button" at bounding box center [1110, 545] width 6 height 6
click at [1072, 466] on span "Documentation" at bounding box center [1062, 467] width 44 height 9
click at [209, 35] on div at bounding box center [211, 31] width 7 height 14
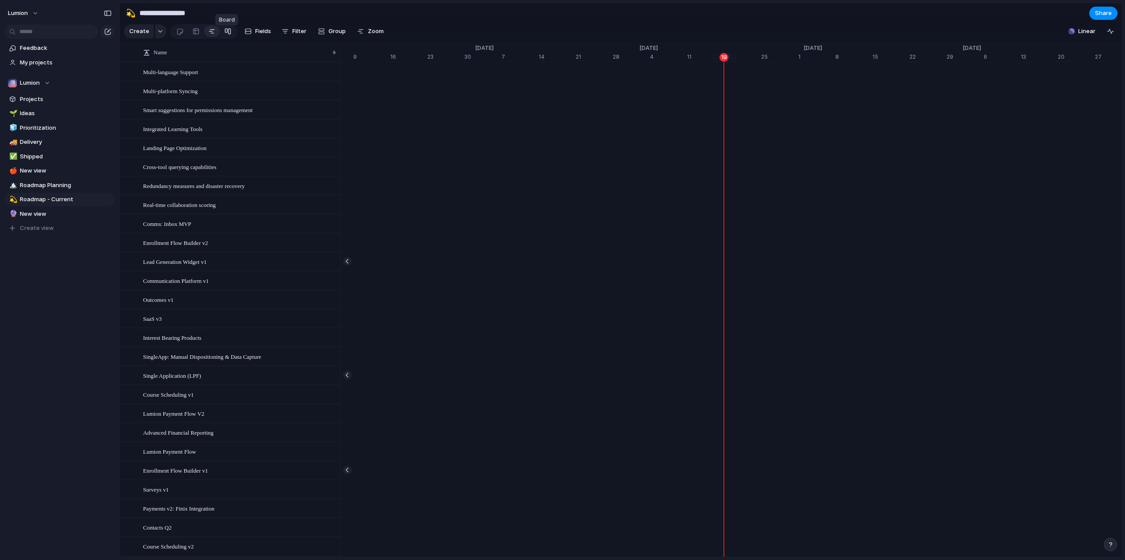
scroll to position [0, 5513]
click at [224, 35] on div at bounding box center [227, 31] width 7 height 14
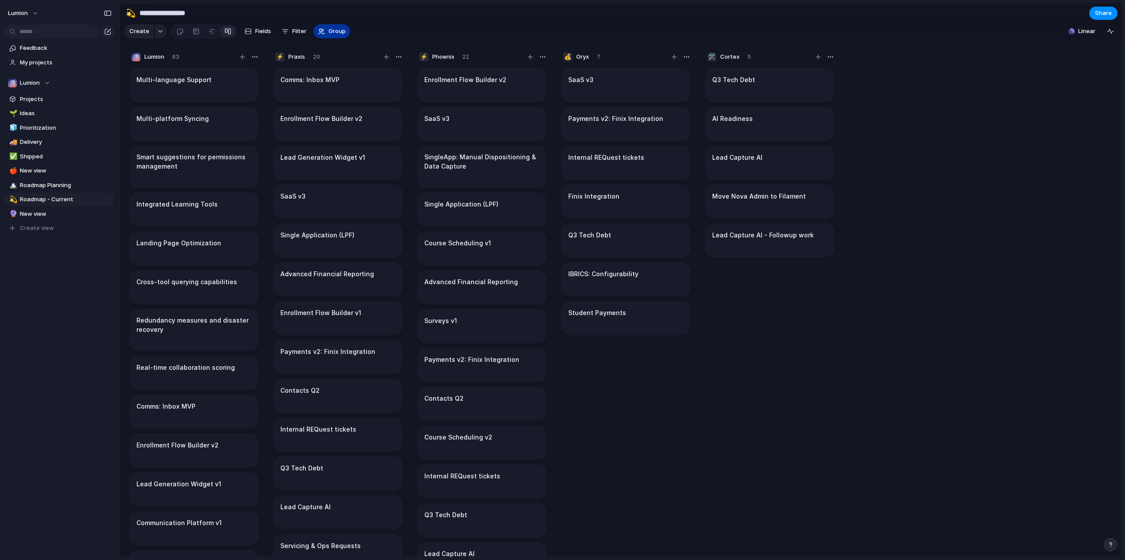
click at [343, 36] on span "Group" at bounding box center [336, 31] width 17 height 9
click at [193, 36] on div "Customer Priority Impact Effort Design ready Theme Team Owner Status Created by" at bounding box center [562, 280] width 1125 height 560
click at [197, 35] on div at bounding box center [195, 31] width 7 height 14
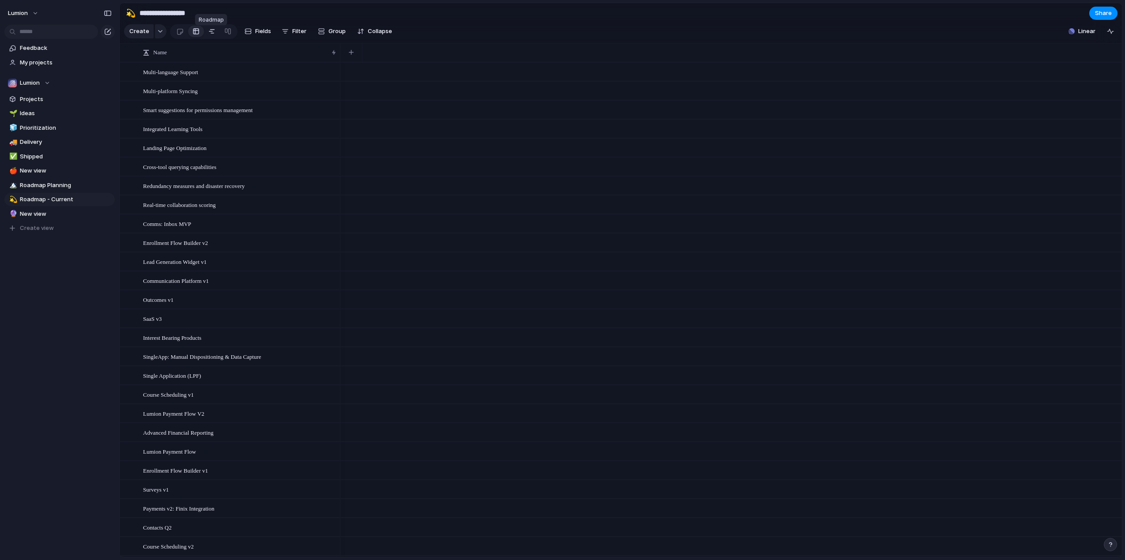
click at [211, 35] on div at bounding box center [211, 31] width 7 height 14
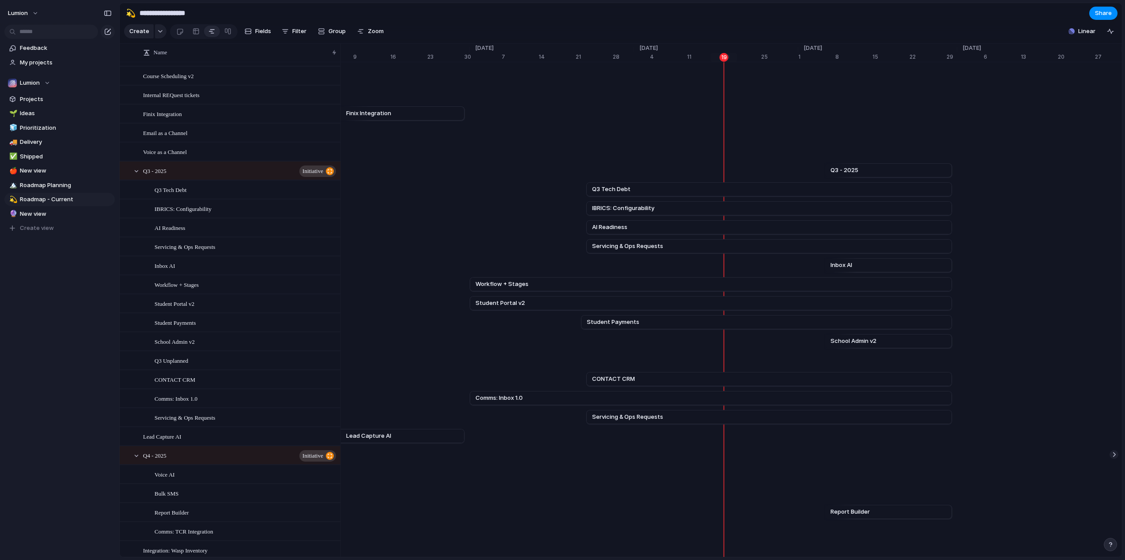
scroll to position [526, 0]
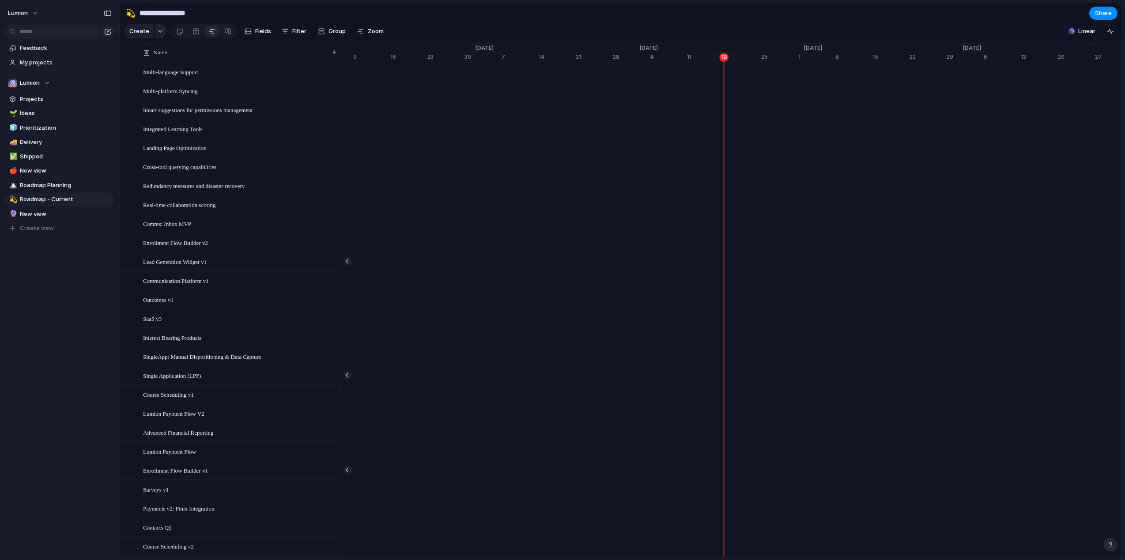
scroll to position [0, 5513]
click at [210, 38] on div at bounding box center [211, 31] width 7 height 14
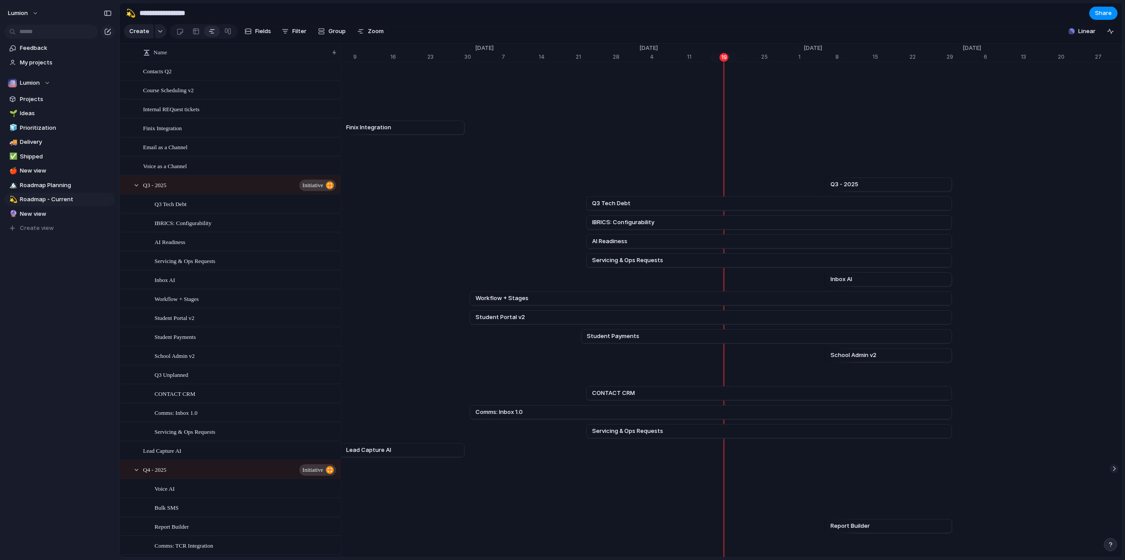
scroll to position [494, 0]
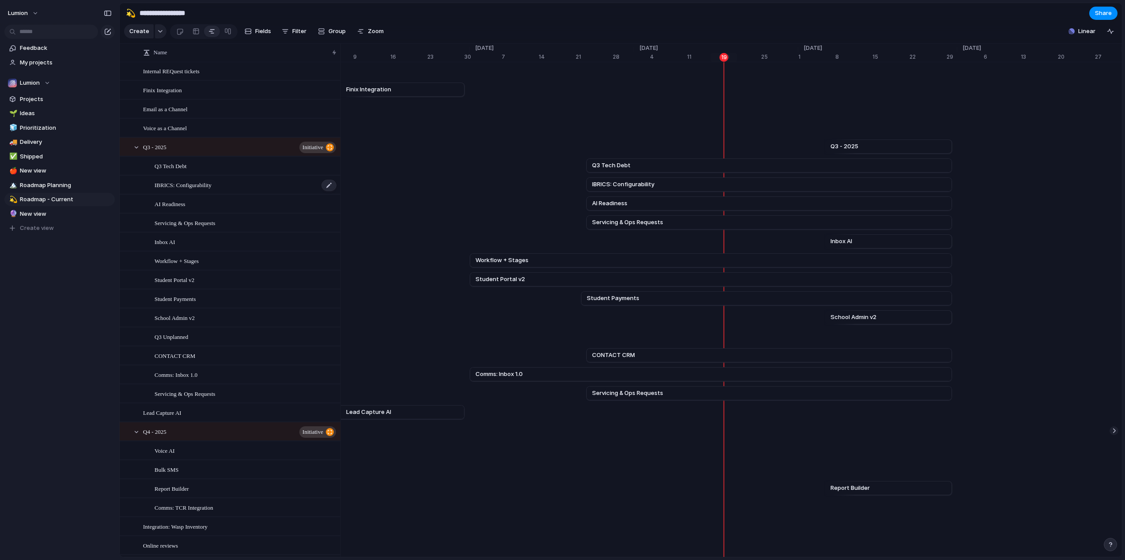
click at [174, 190] on span "IBRICS: Configurability" at bounding box center [183, 185] width 57 height 10
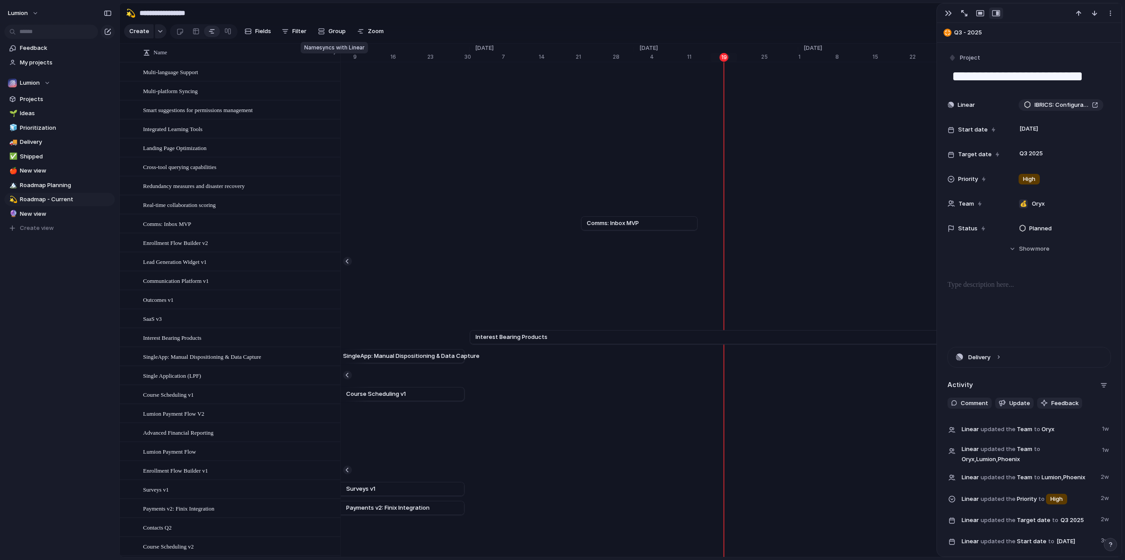
click at [335, 60] on div "Name" at bounding box center [240, 52] width 198 height 14
click at [292, 34] on span "Filter" at bounding box center [299, 31] width 14 height 9
type input "*"
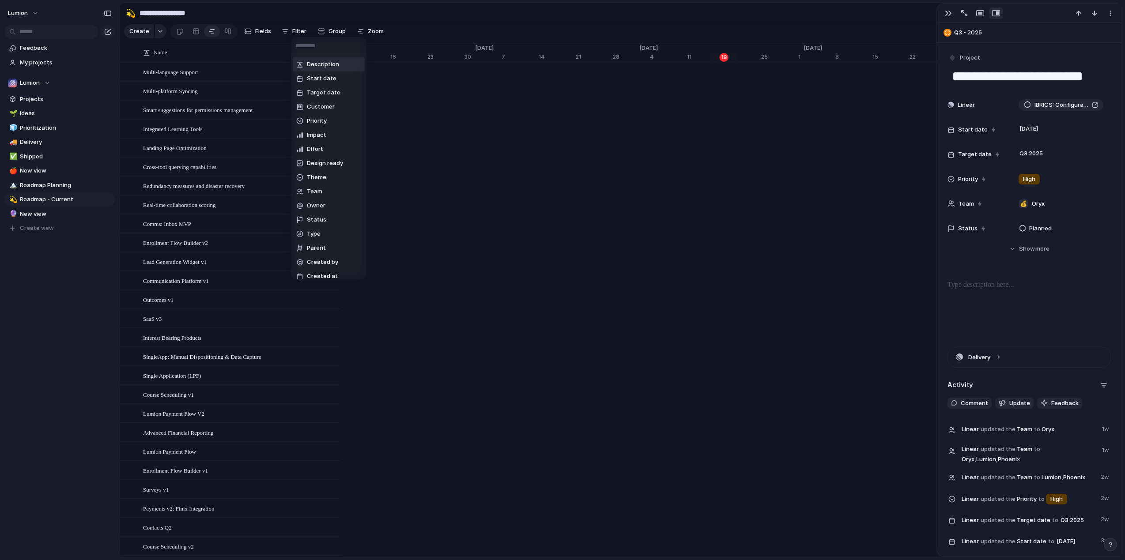
click at [262, 38] on div "Description Start date Target date Customer Priority Impact Effort Design ready…" at bounding box center [562, 280] width 1125 height 560
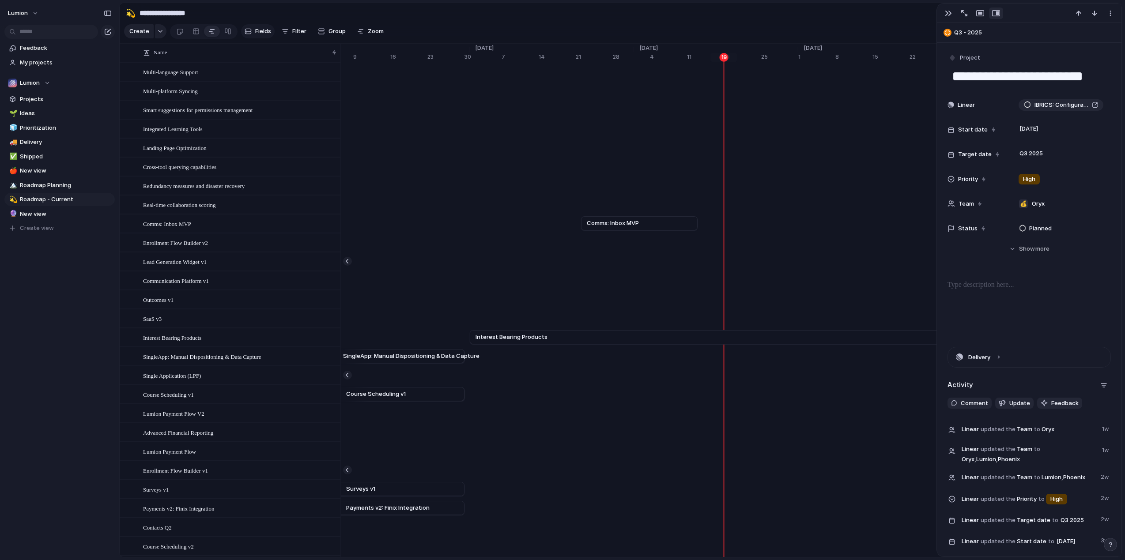
click at [261, 34] on span "Fields" at bounding box center [263, 31] width 16 height 9
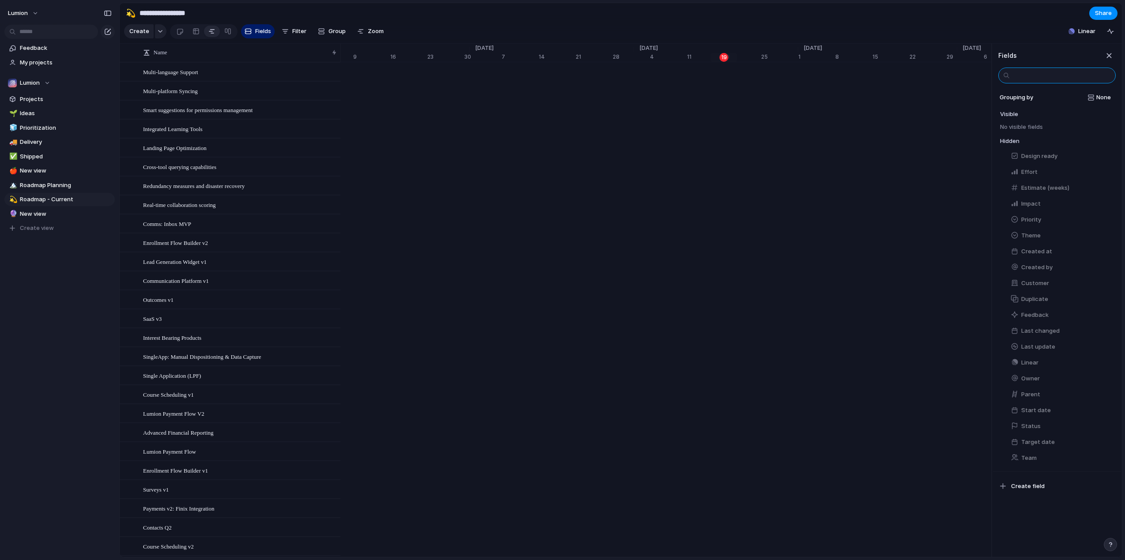
scroll to position [0, 5578]
click at [1096, 102] on span "None" at bounding box center [1103, 97] width 15 height 9
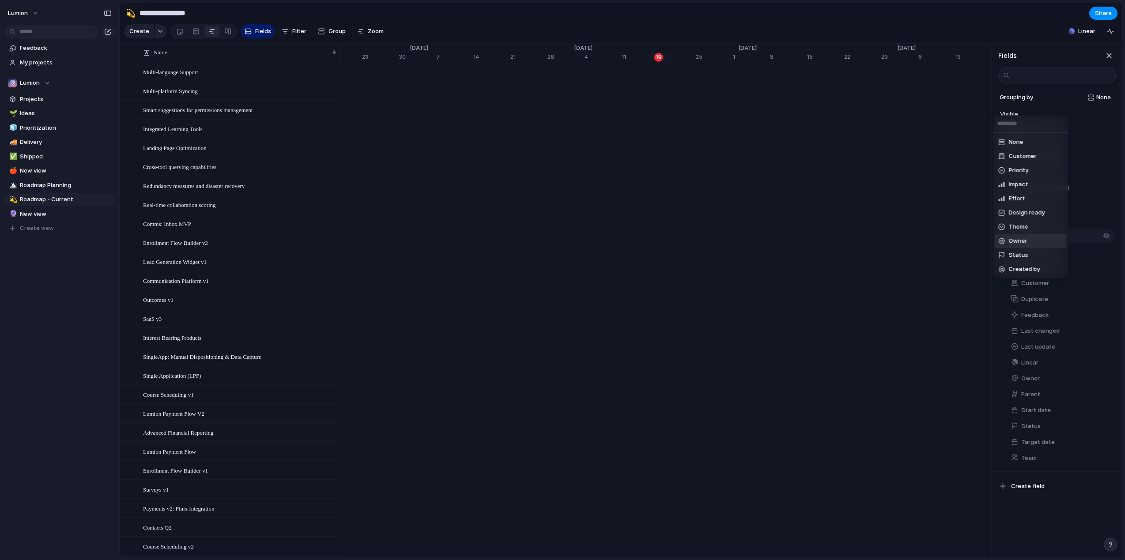
click at [1022, 237] on span "Owner" at bounding box center [1018, 241] width 19 height 9
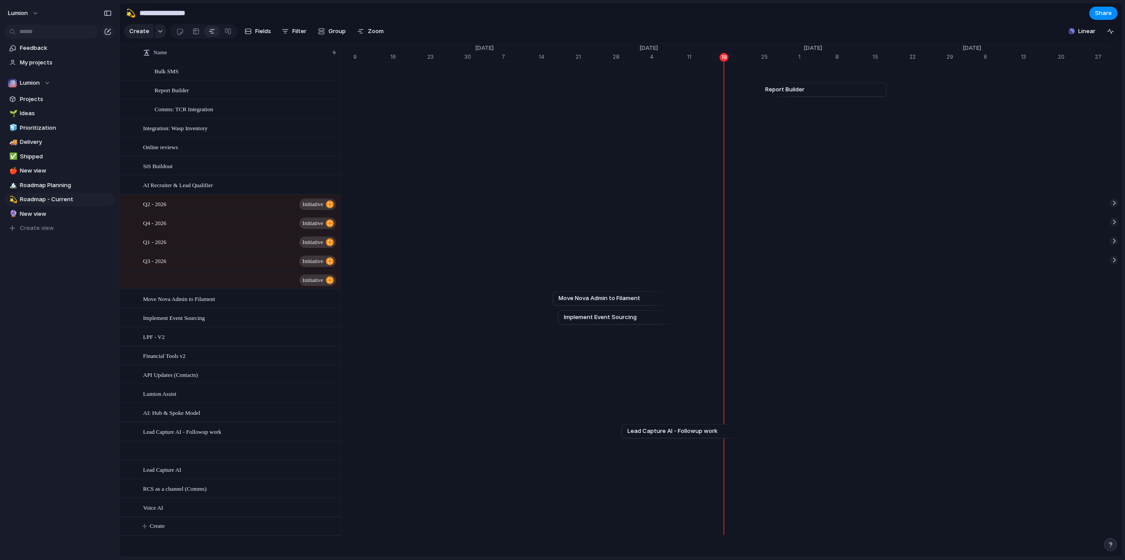
scroll to position [0, 5513]
click at [42, 189] on span "Roadmap Planning" at bounding box center [66, 185] width 92 height 9
type input "**********"
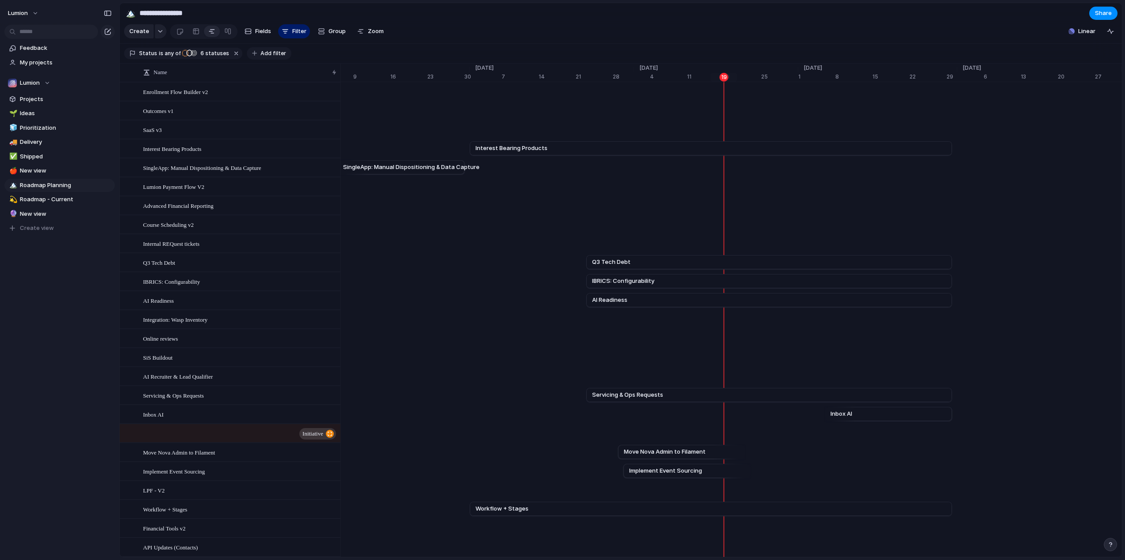
click at [270, 57] on span "Add filter" at bounding box center [273, 53] width 26 height 8
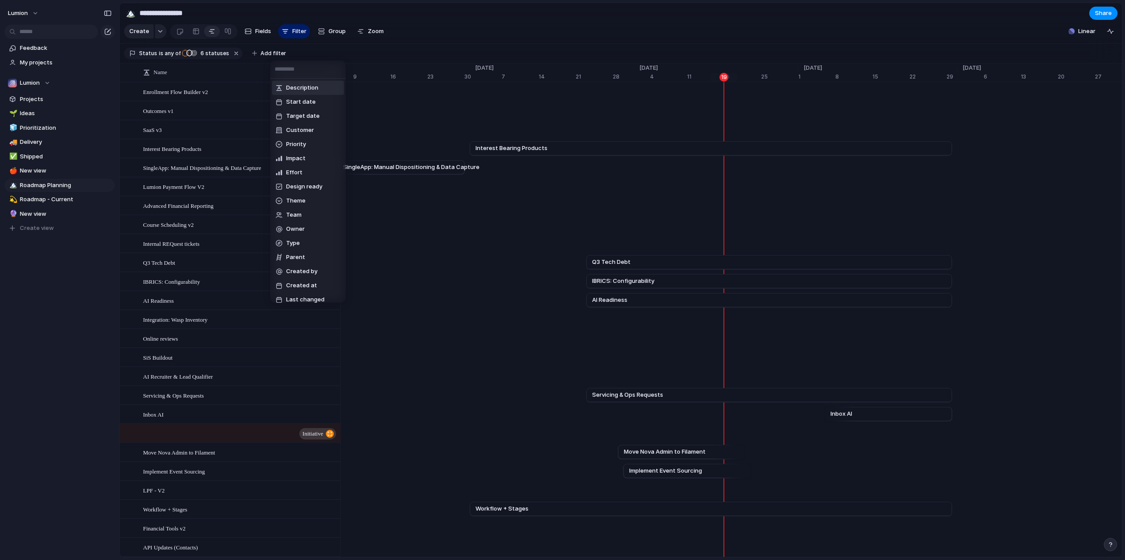
click at [453, 38] on div "Description Start date Target date Customer Priority Impact Effort Design ready…" at bounding box center [562, 280] width 1125 height 560
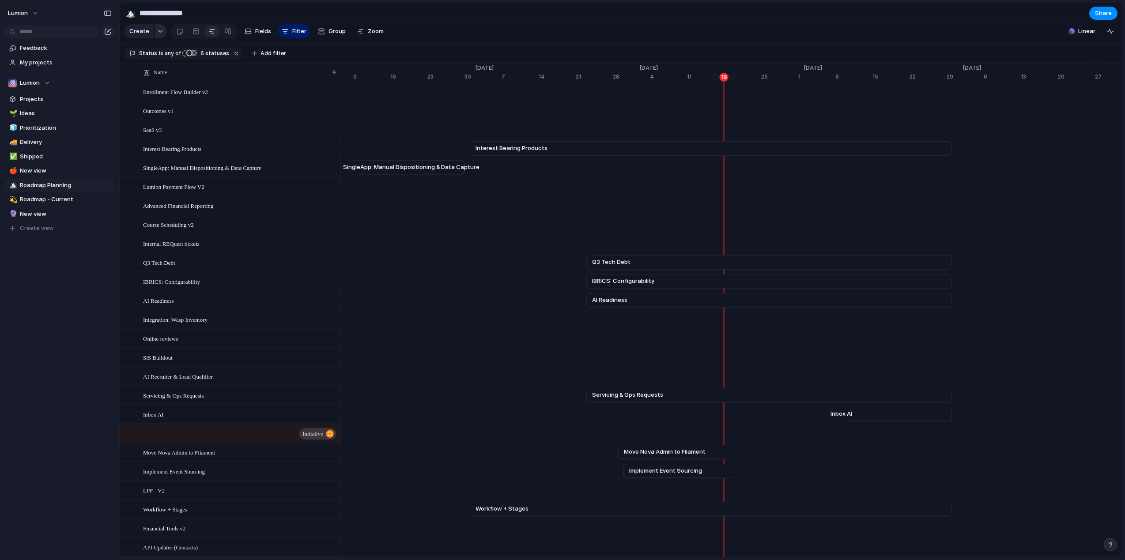
click at [158, 33] on div "button" at bounding box center [160, 32] width 6 height 4
click at [143, 146] on span "Customize" at bounding box center [156, 147] width 30 height 9
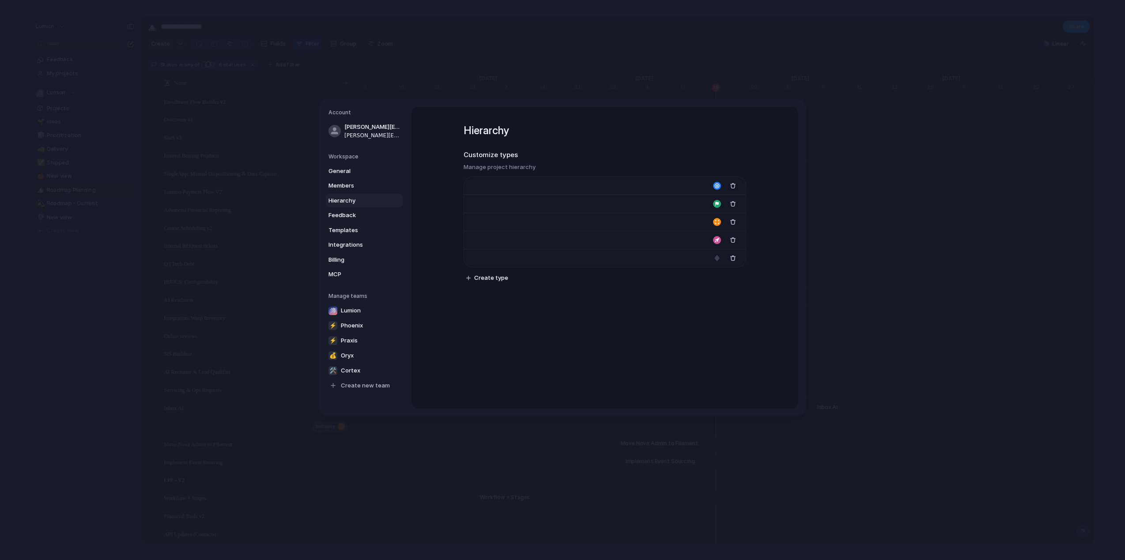
type input "****"
type input "*******"
type input "**********"
type input "******"
type input "*******"
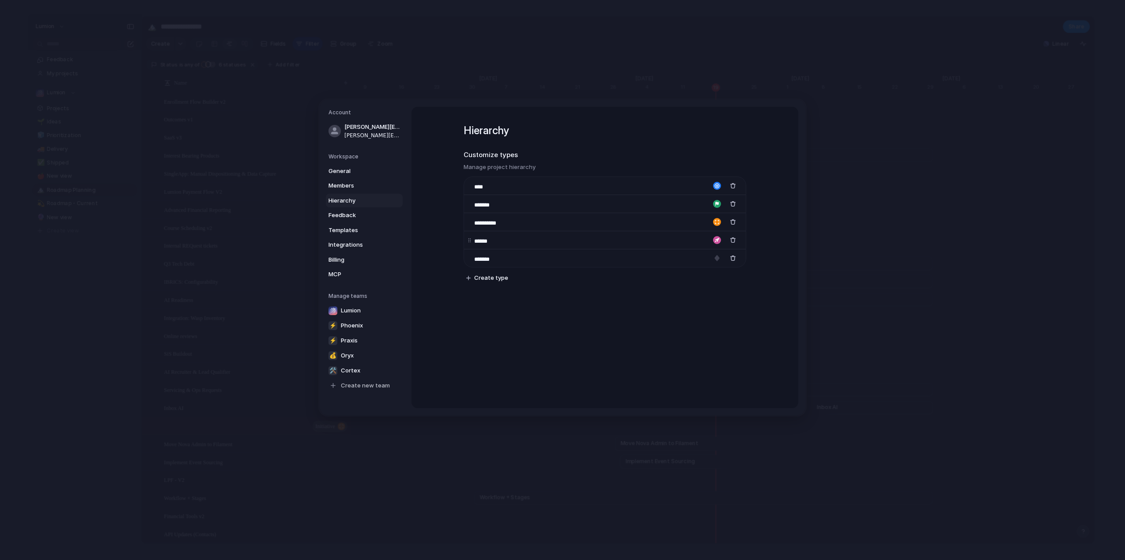
click at [469, 241] on body "**********" at bounding box center [562, 280] width 1125 height 560
click at [604, 347] on div "**********" at bounding box center [604, 258] width 387 height 302
click at [347, 187] on span "Members" at bounding box center [356, 185] width 57 height 9
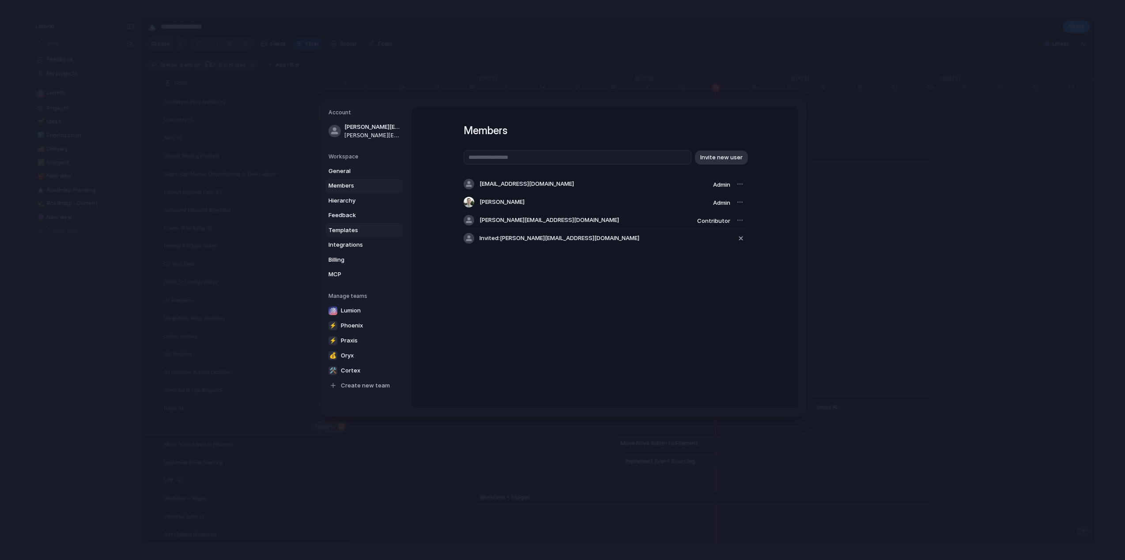
click at [346, 231] on span "Templates" at bounding box center [356, 230] width 57 height 9
